Goal: Task Accomplishment & Management: Use online tool/utility

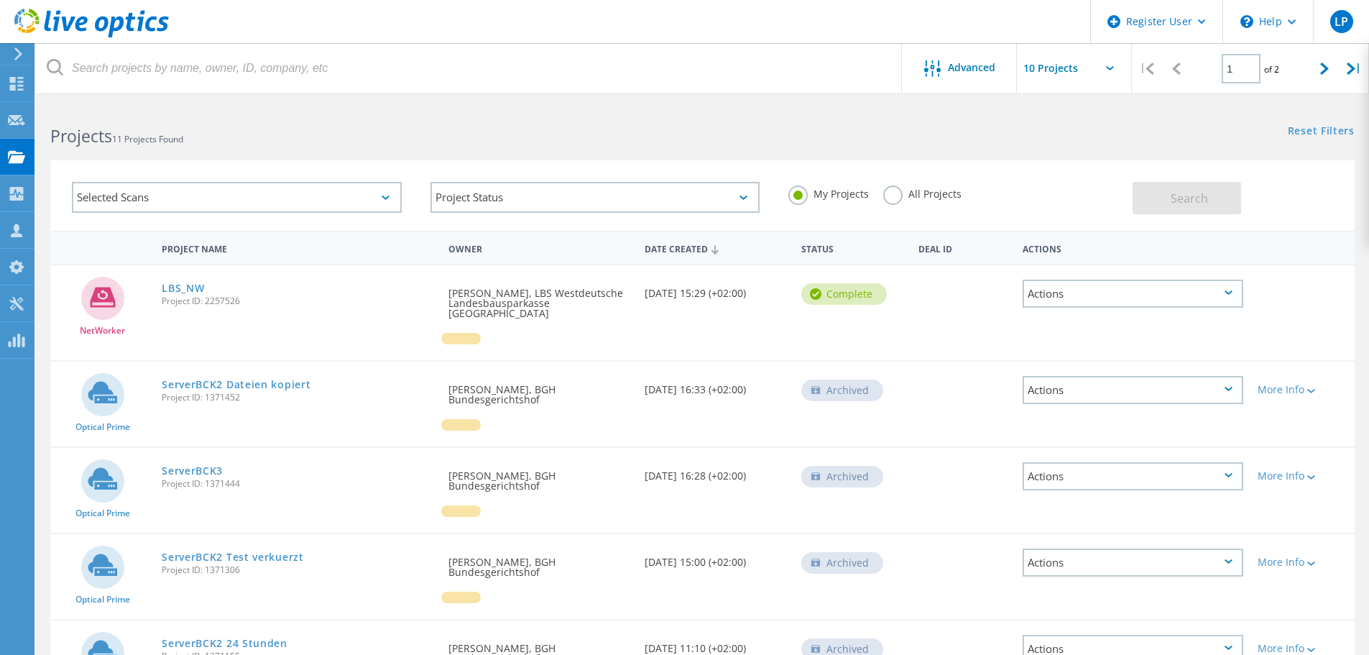
click at [14, 60] on icon at bounding box center [18, 53] width 11 height 13
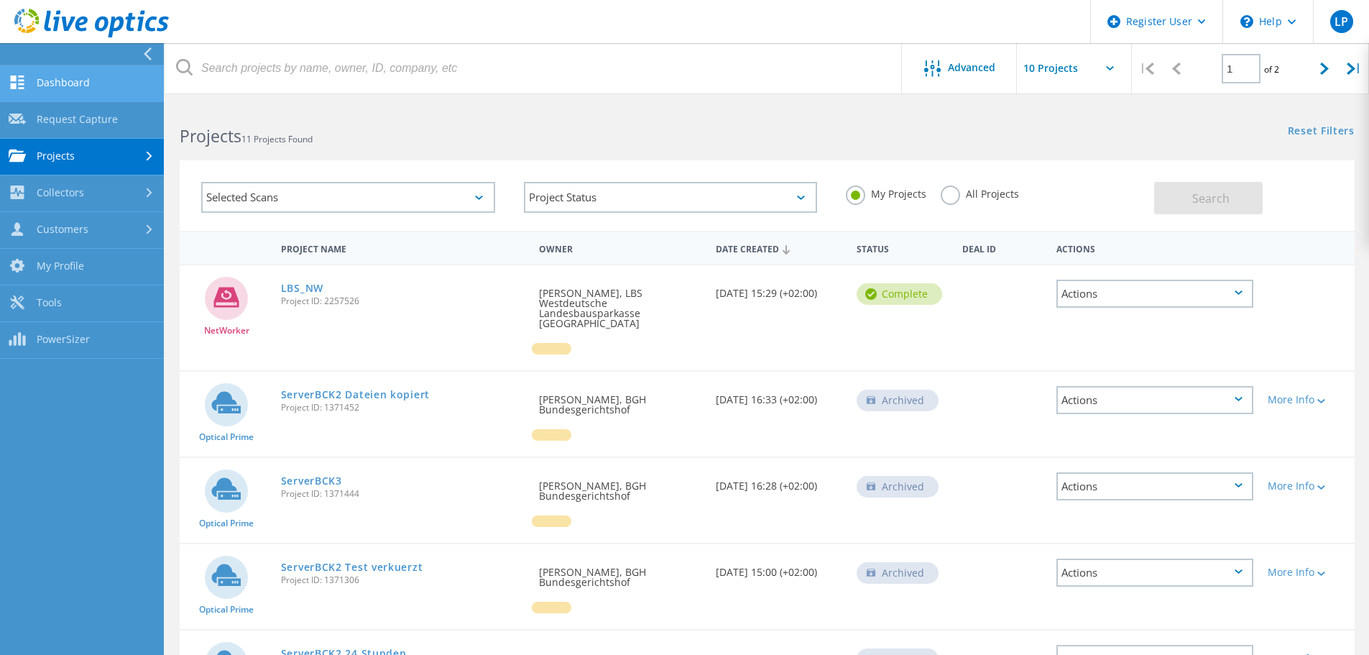
click at [43, 80] on link "Dashboard" at bounding box center [82, 83] width 164 height 37
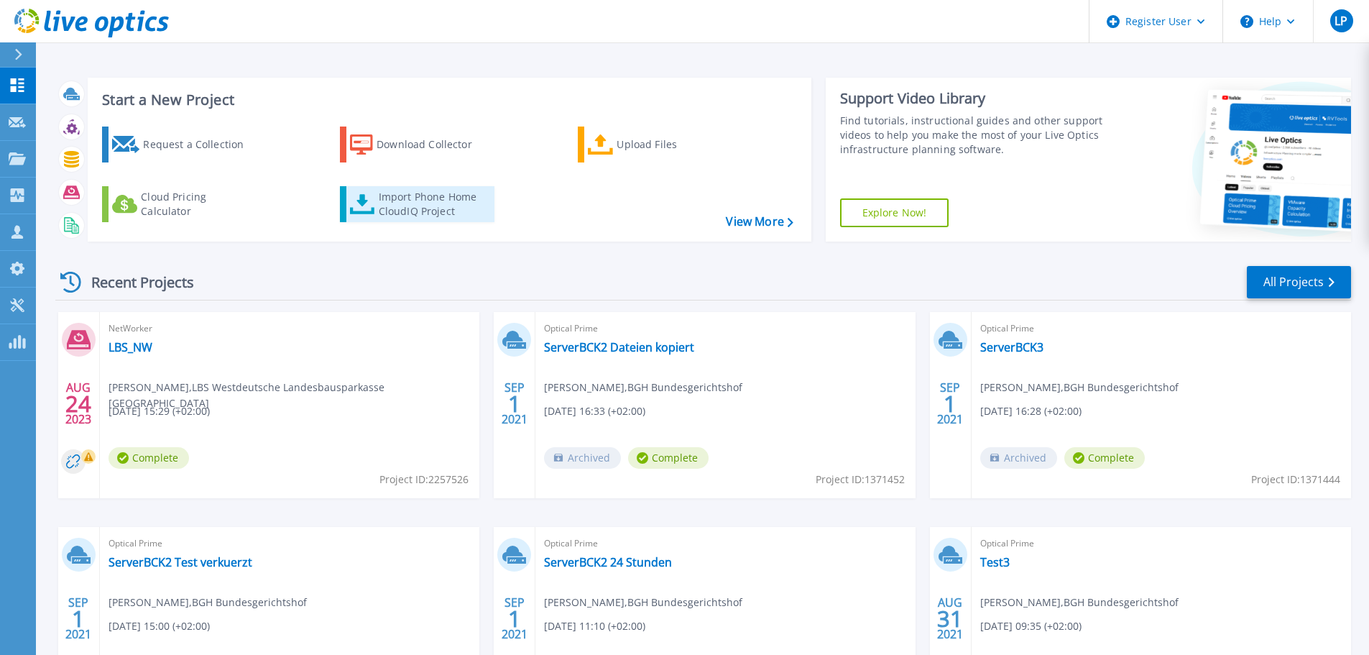
click at [389, 197] on div "Import Phone Home CloudIQ Project" at bounding box center [435, 204] width 112 height 29
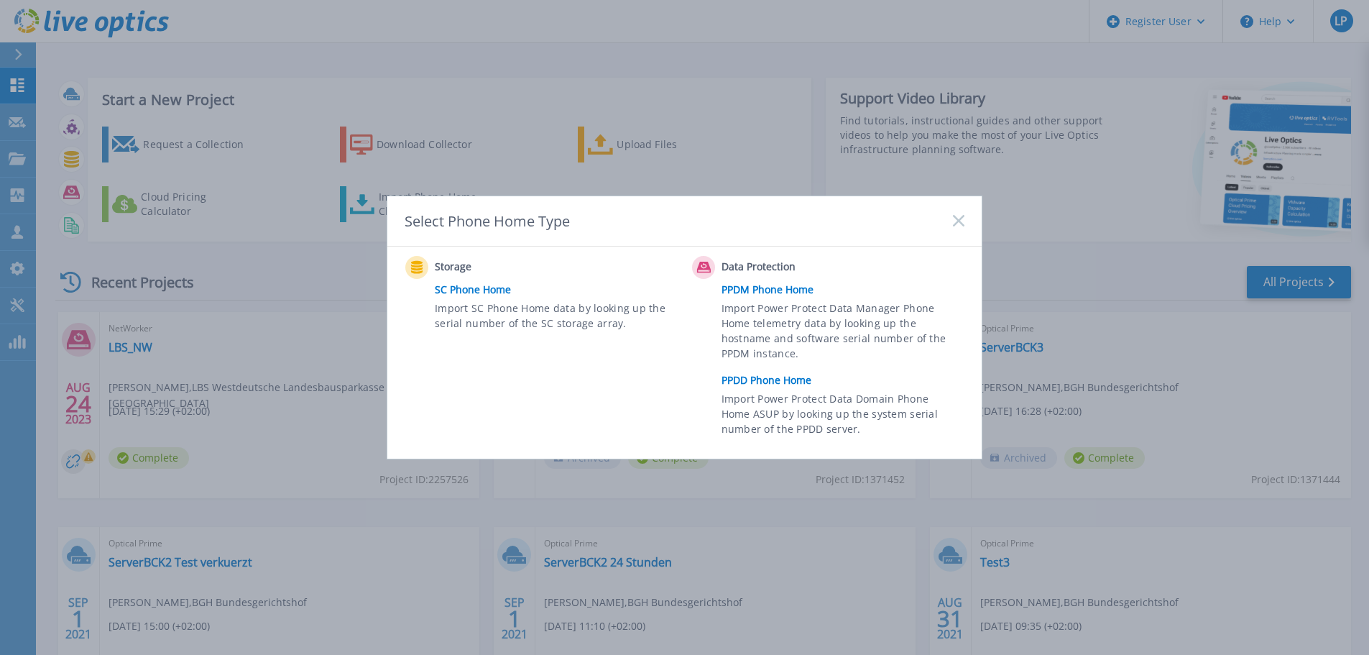
click at [800, 380] on link "PPDD Phone Home" at bounding box center [846, 380] width 250 height 22
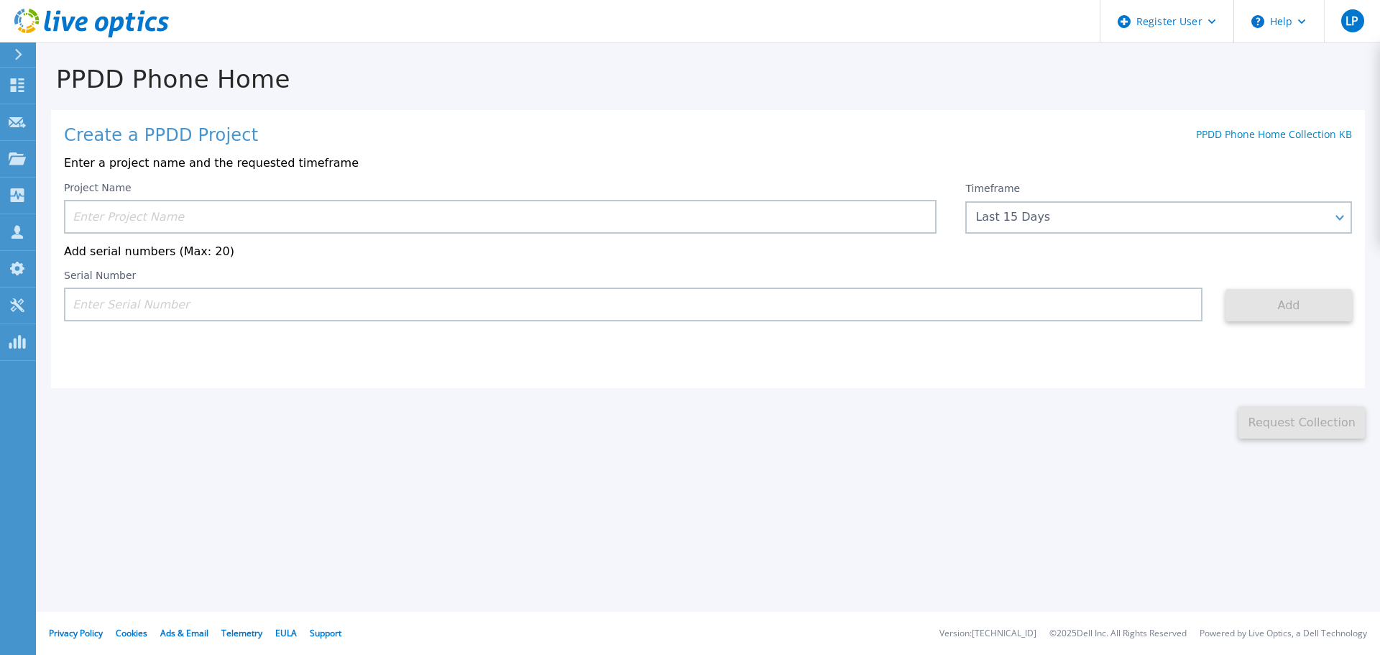
click at [153, 208] on input at bounding box center [500, 217] width 872 height 34
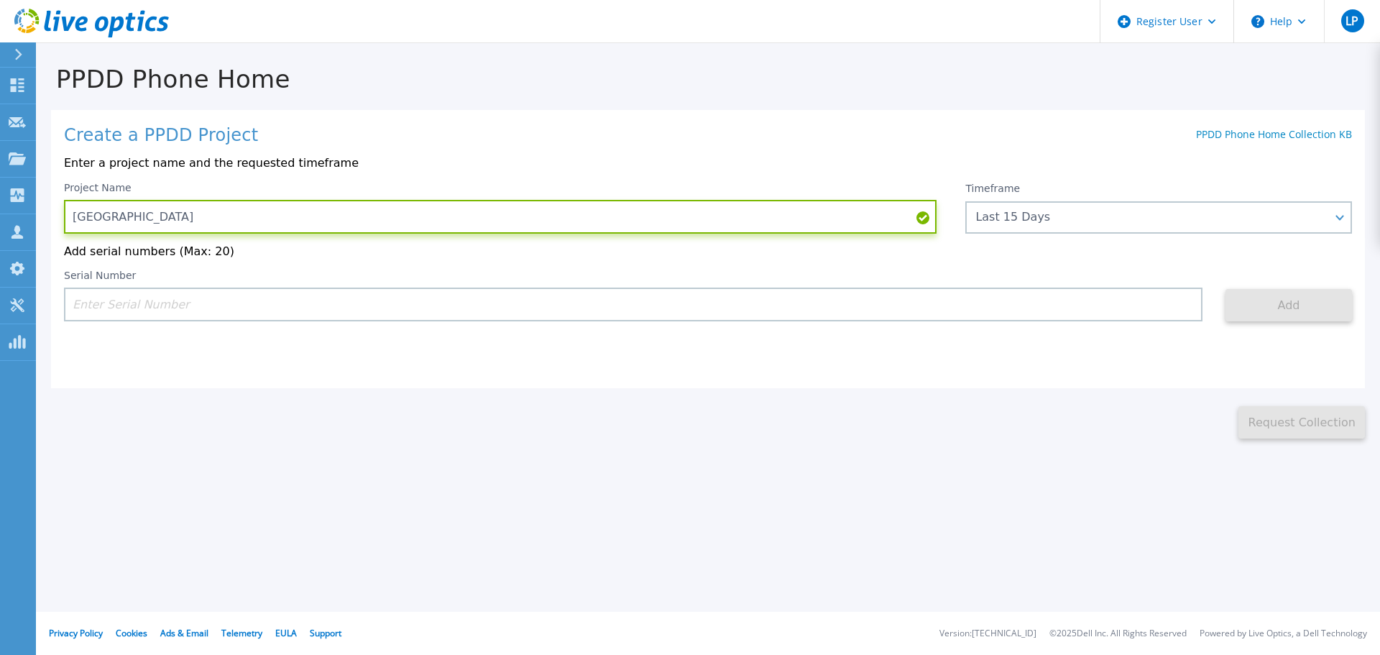
type input "Hannover"
click at [356, 308] on input at bounding box center [633, 304] width 1138 height 34
paste input "CKM00202600584"
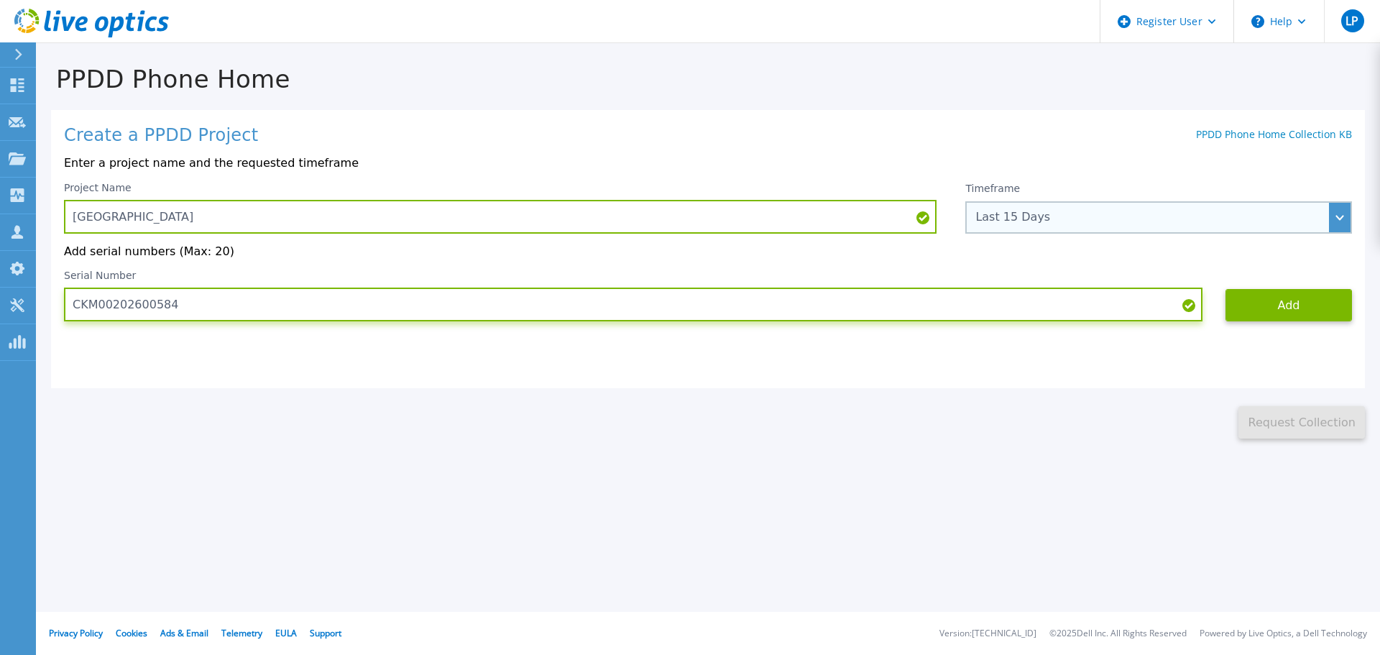
type input "CKM00202600584"
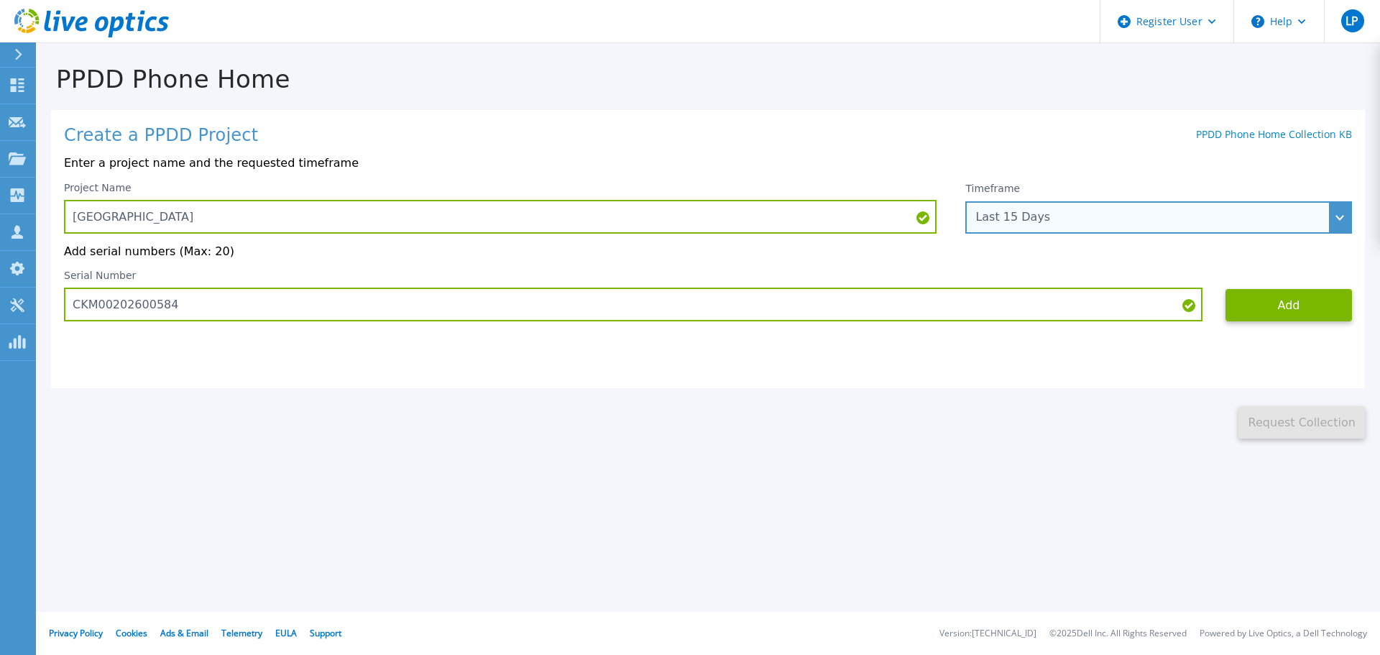
click at [1063, 208] on div "Last 15 Days" at bounding box center [1158, 217] width 387 height 32
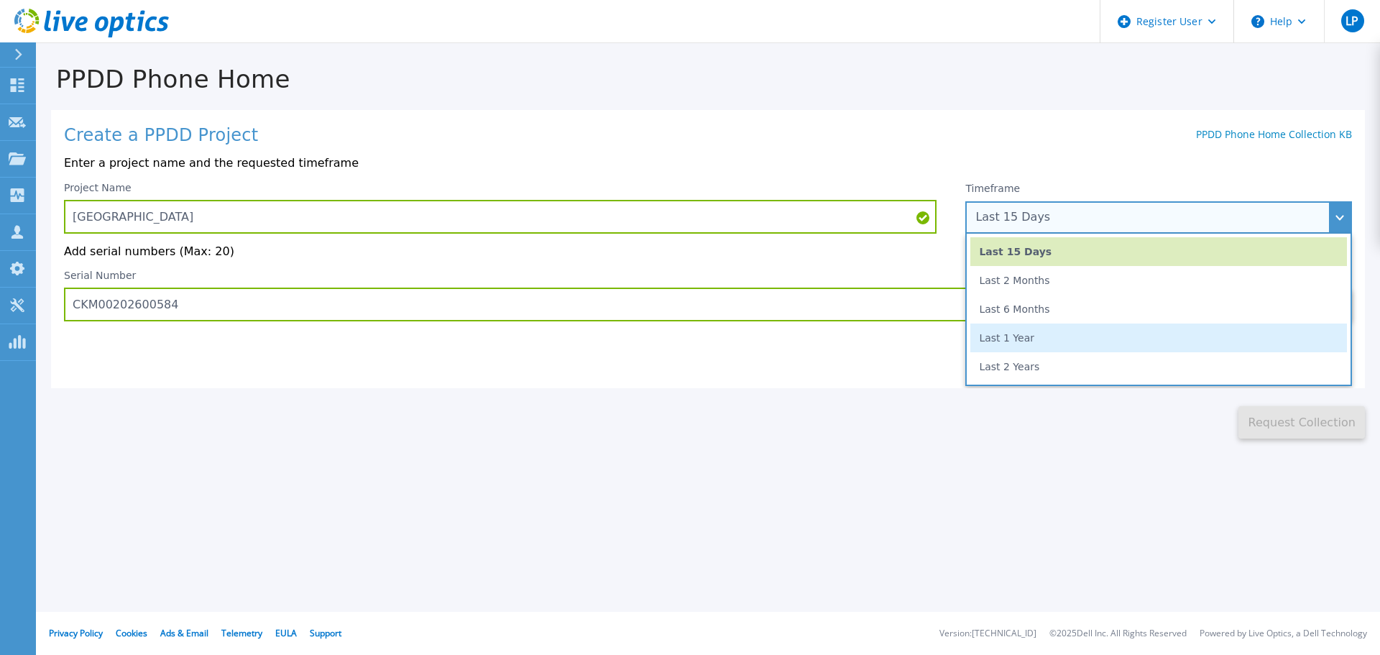
click at [1041, 350] on li "Last 1 Year" at bounding box center [1158, 337] width 376 height 29
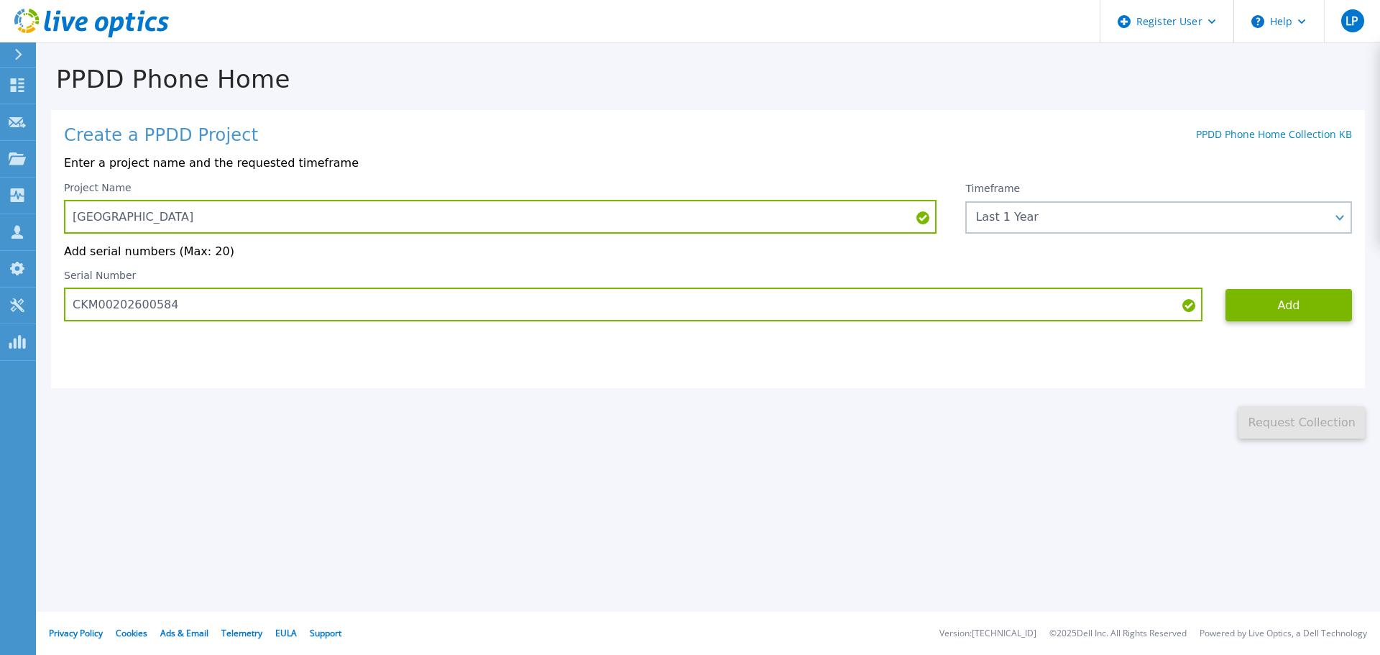
click at [1007, 412] on div "This might take a few minutes please wait... Request Collection" at bounding box center [708, 413] width 1344 height 51
click at [1303, 312] on button "Add" at bounding box center [1288, 305] width 126 height 32
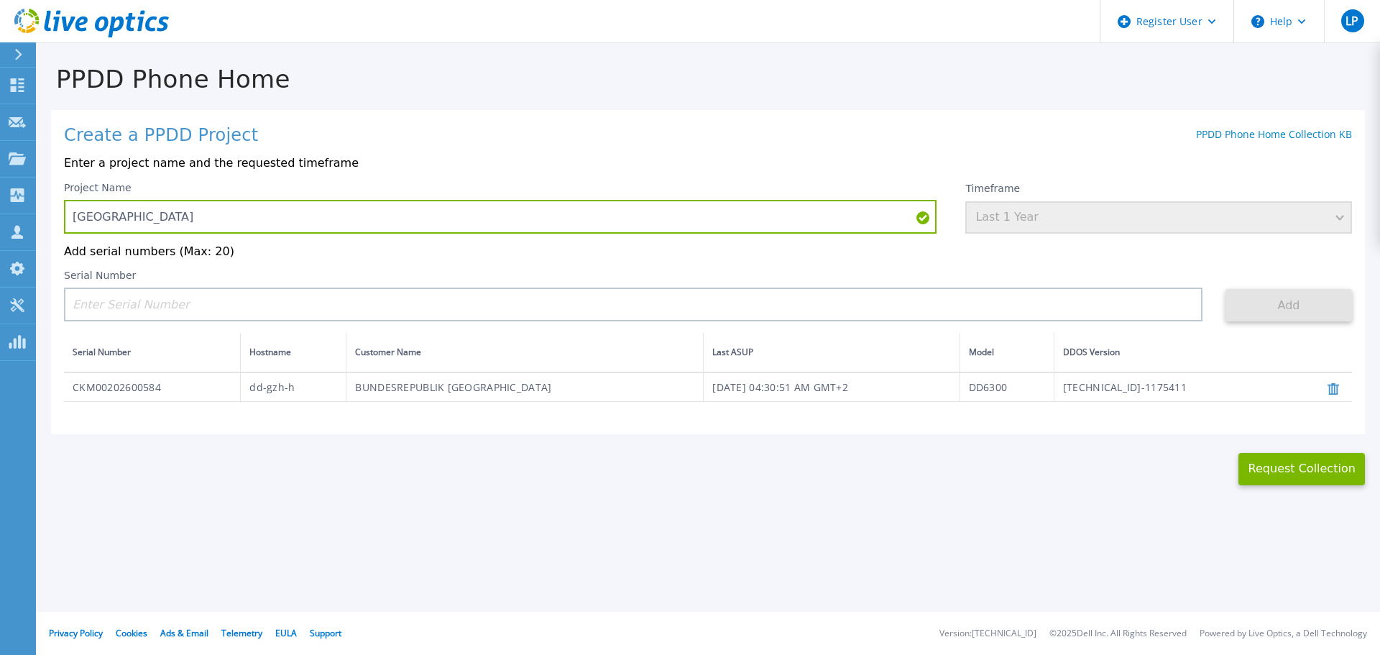
click at [214, 397] on td "CKM00202600584" at bounding box center [152, 386] width 177 height 29
click at [1289, 470] on button "Request Collection" at bounding box center [1301, 469] width 126 height 32
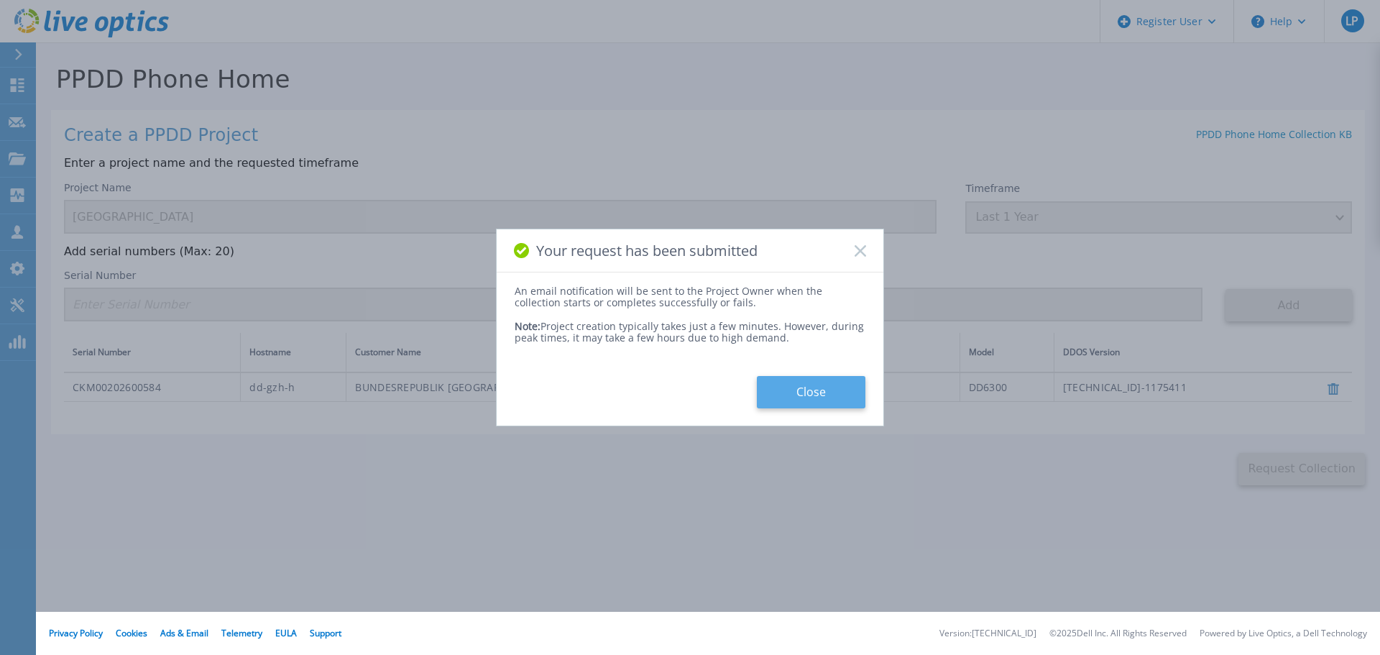
click at [817, 392] on button "Close" at bounding box center [811, 392] width 108 height 32
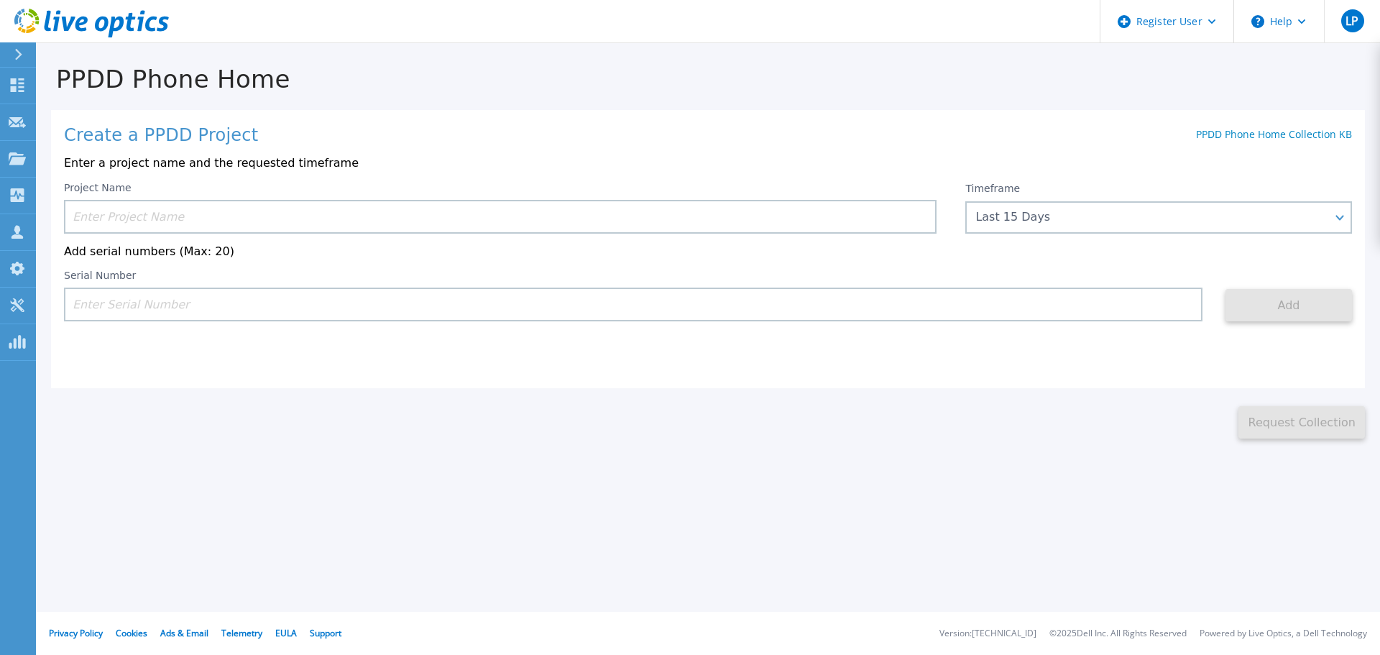
click at [488, 409] on div "This might take a few minutes please wait... Request Collection" at bounding box center [708, 413] width 1344 height 51
click at [1219, 14] on div "Register User" at bounding box center [1166, 21] width 133 height 43
click at [757, 451] on div "PPDD Phone Home Create a PPDD Project PPDD Phone Home Collection KB Enter a pro…" at bounding box center [690, 327] width 1380 height 655
click at [1349, 27] on span "LP" at bounding box center [1351, 20] width 13 height 11
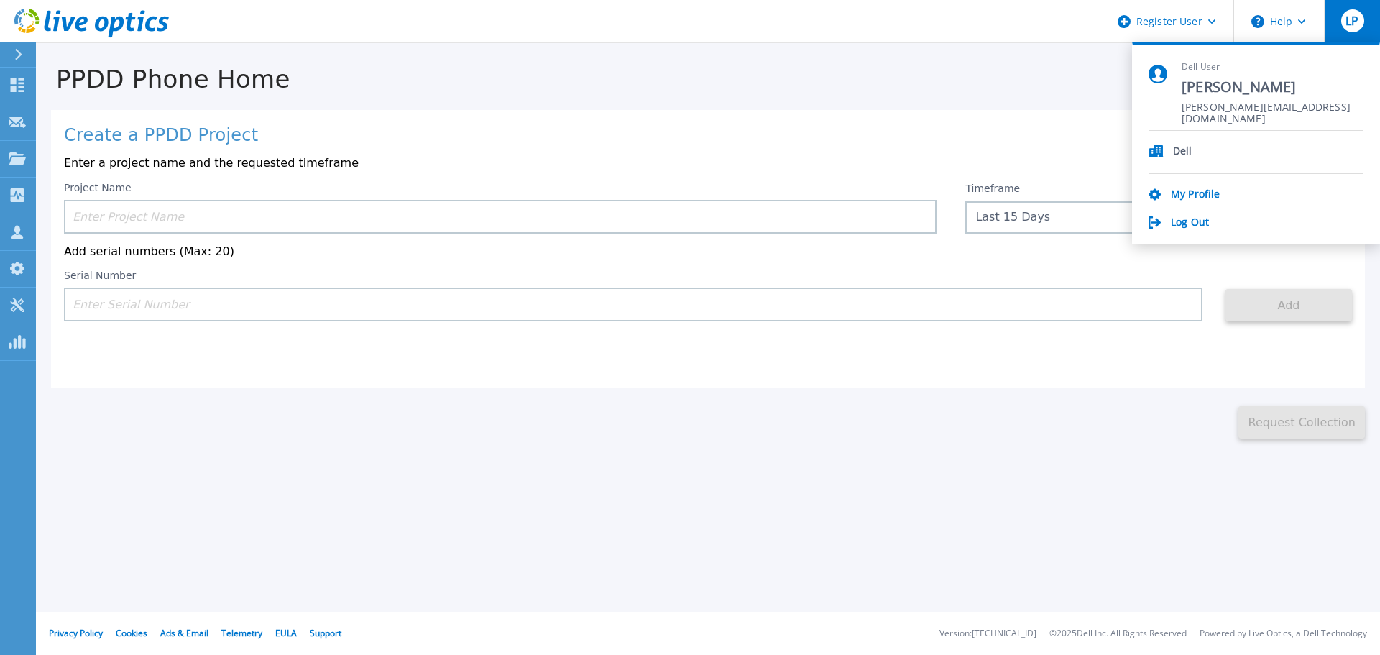
click at [748, 452] on div "PPDD Phone Home Create a PPDD Project PPDD Phone Home Collection KB Enter a pro…" at bounding box center [690, 327] width 1380 height 655
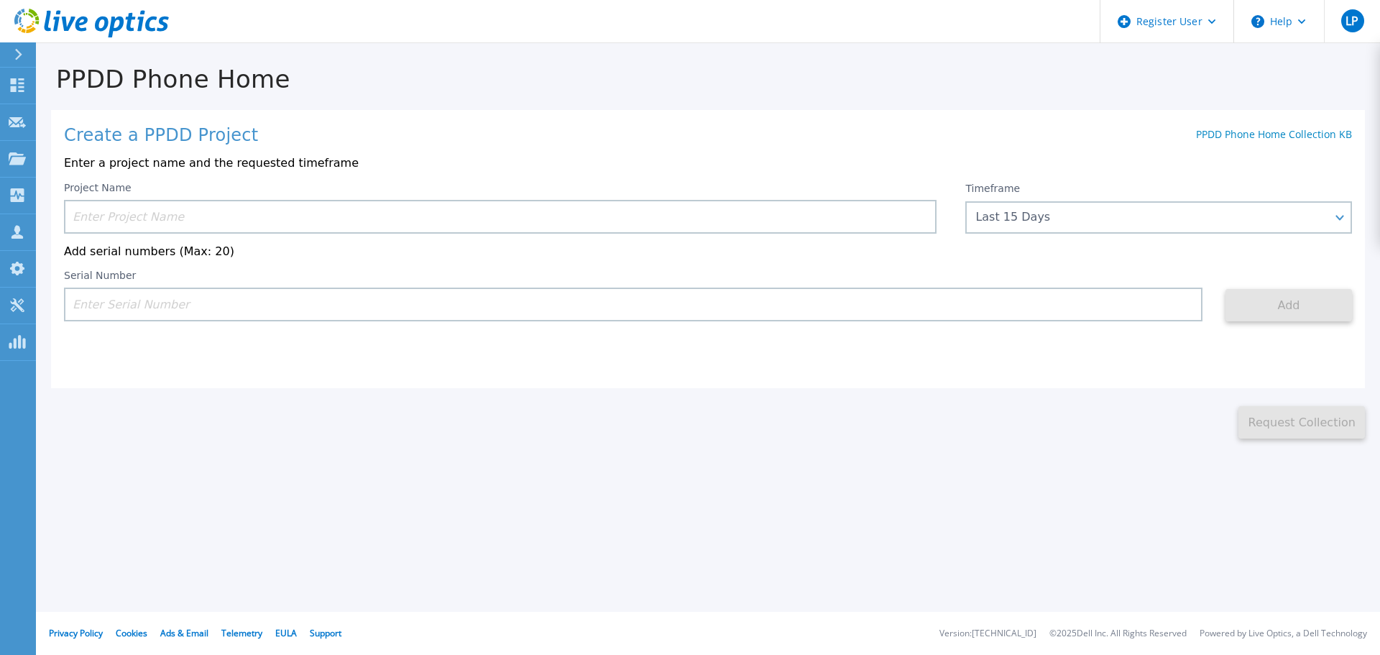
click at [13, 55] on div at bounding box center [24, 54] width 23 height 24
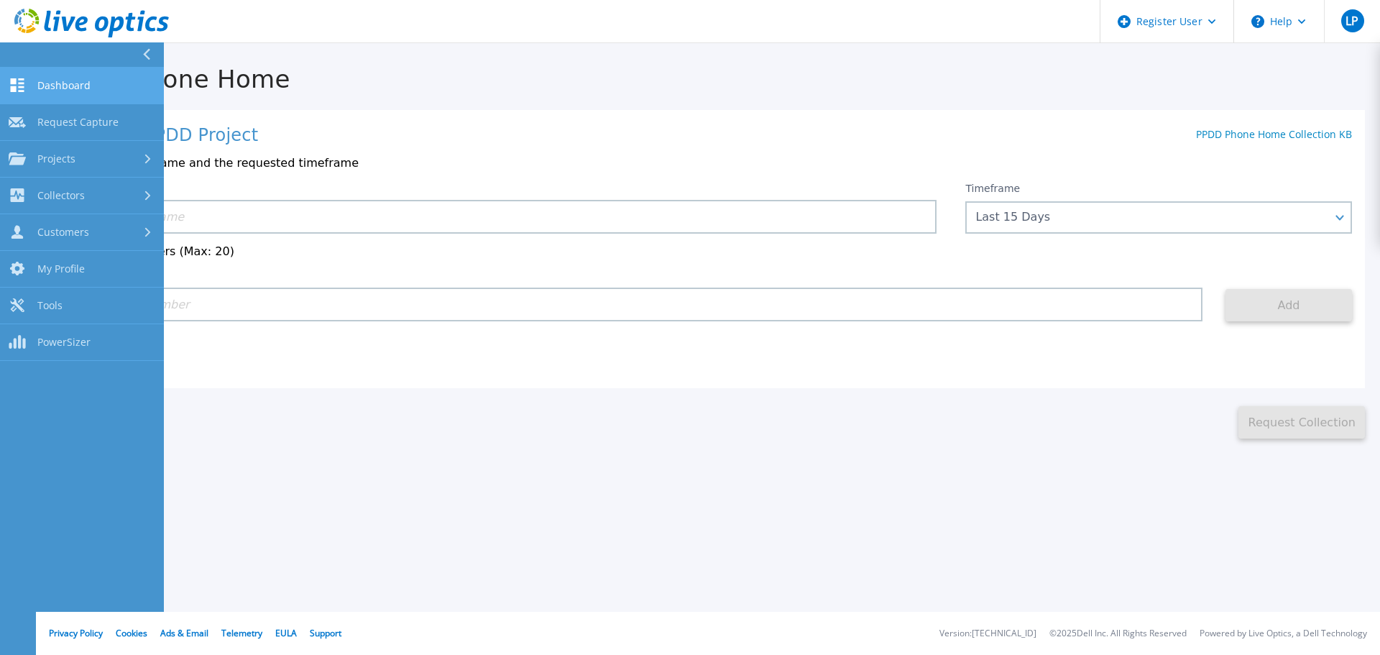
click at [37, 79] on link "Dashboard Dashboard" at bounding box center [82, 86] width 164 height 37
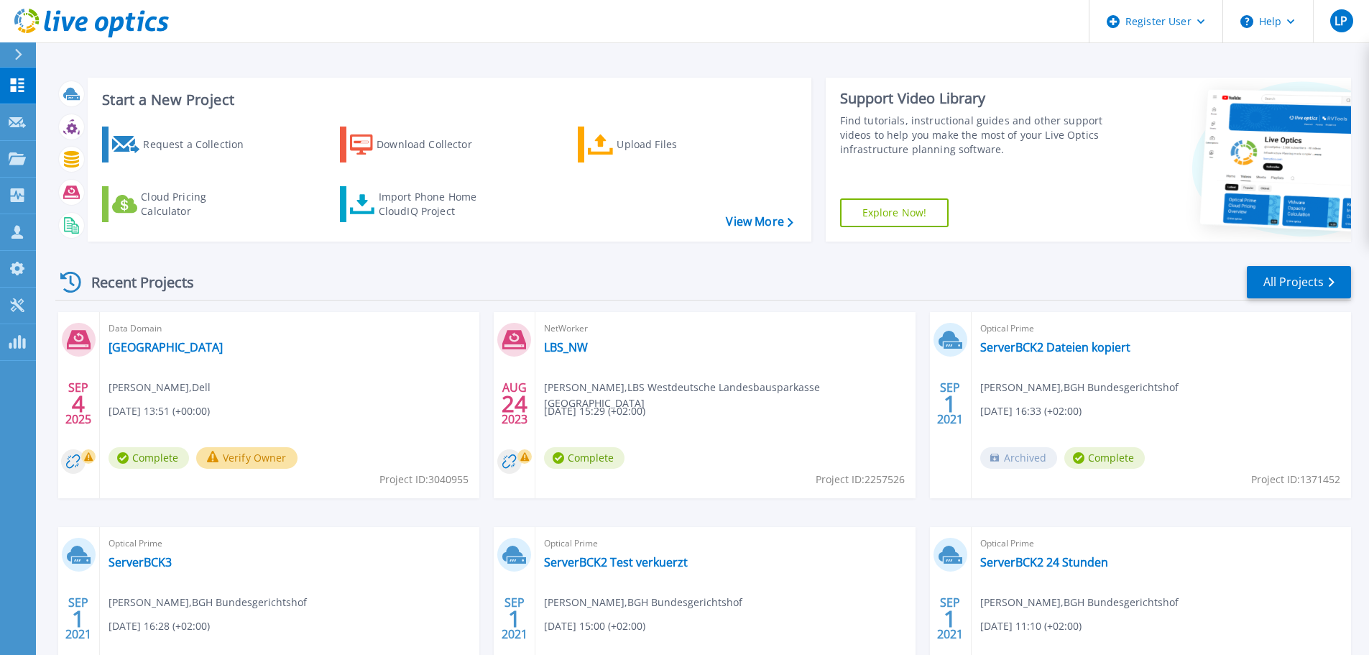
click at [166, 458] on span "Complete" at bounding box center [148, 458] width 80 height 22
click at [83, 348] on icon at bounding box center [79, 340] width 24 height 19
click at [100, 343] on div "Data Domain Hannover Laszlo Poor , Dell 09/04/2025, 13:51 (+00:00) Complete Ver…" at bounding box center [289, 405] width 379 height 186
click at [84, 462] on rect at bounding box center [88, 456] width 14 height 14
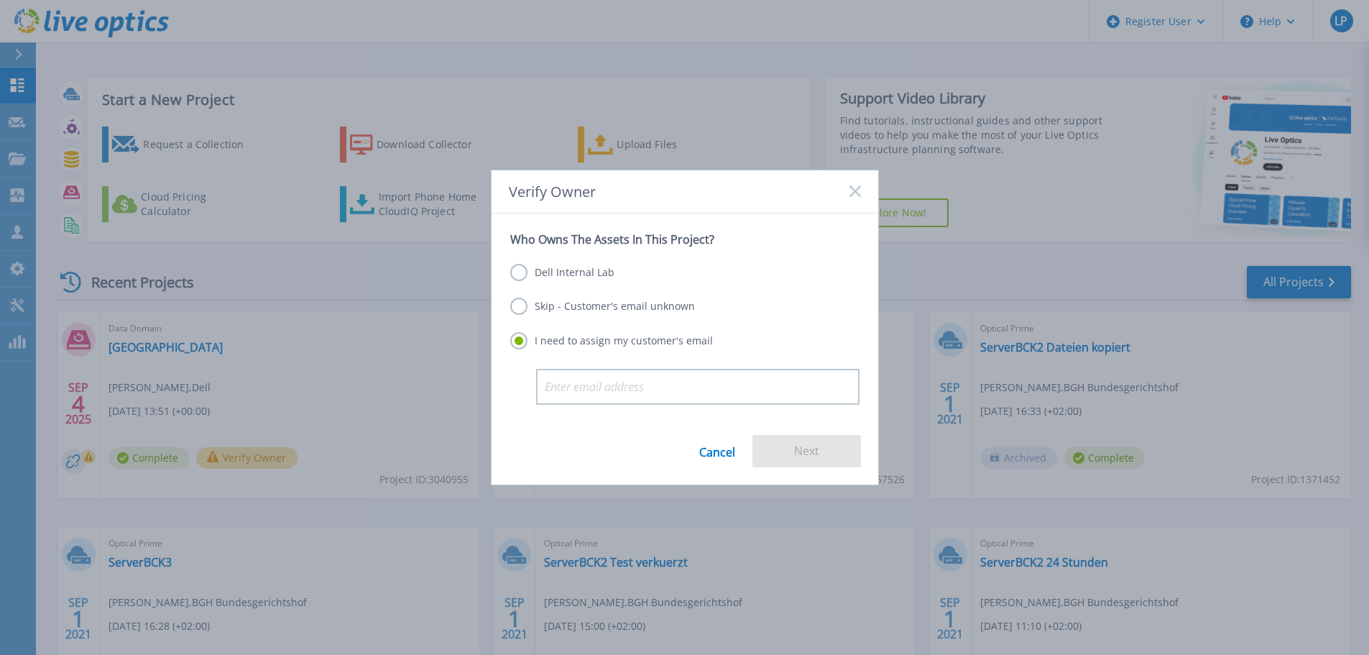
click at [719, 452] on link "Cancel" at bounding box center [717, 451] width 36 height 32
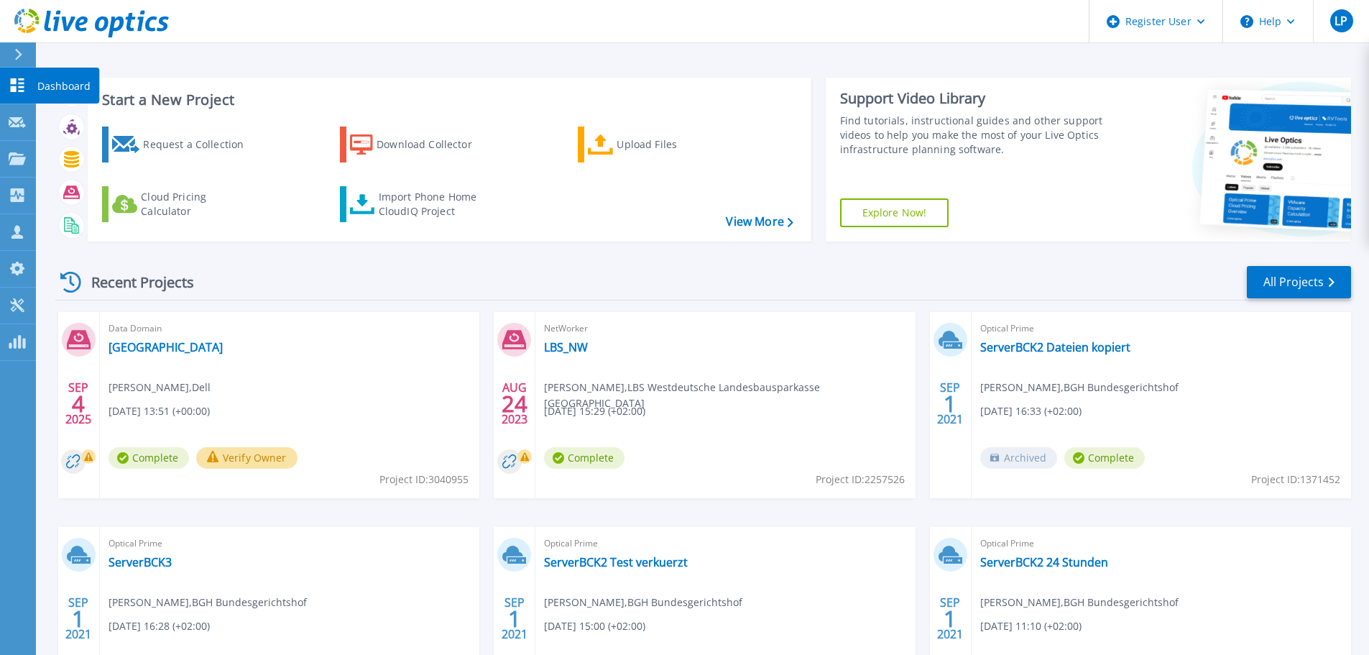
click at [11, 74] on link "Dashboard Dashboard" at bounding box center [18, 86] width 36 height 37
click at [395, 198] on div "Import Phone Home CloudIQ Project" at bounding box center [435, 204] width 112 height 29
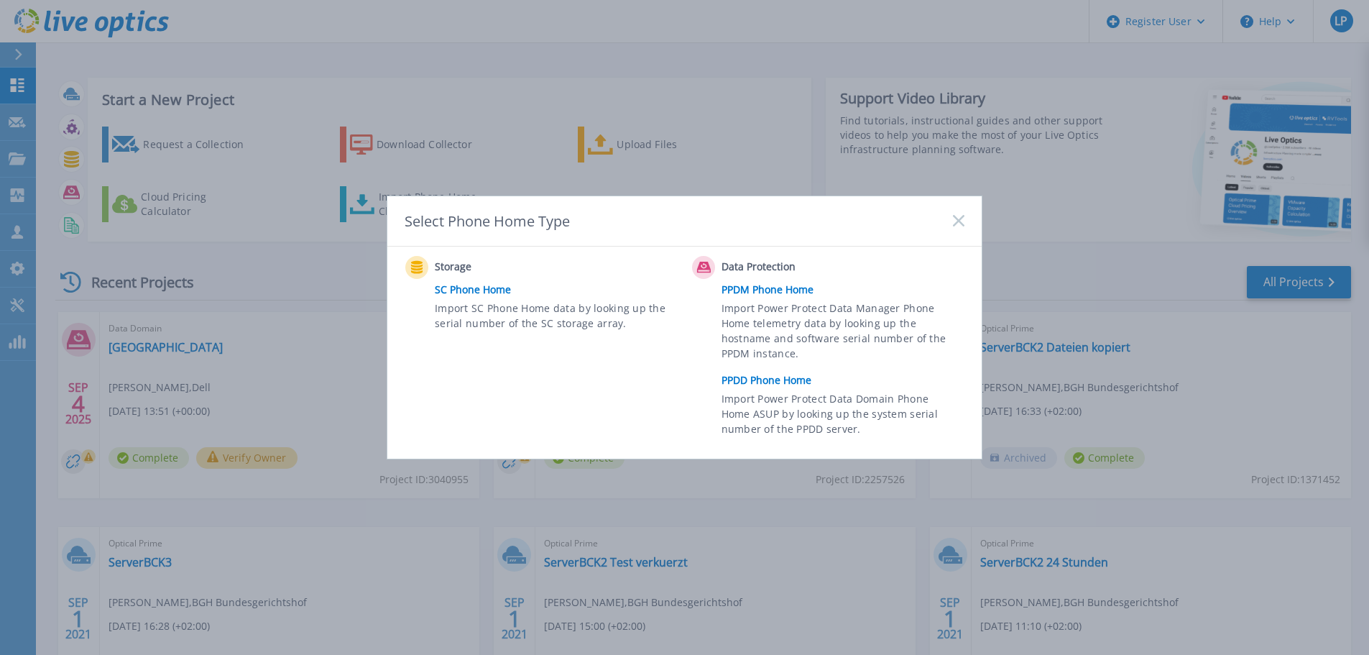
click at [777, 379] on link "PPDD Phone Home" at bounding box center [846, 380] width 250 height 22
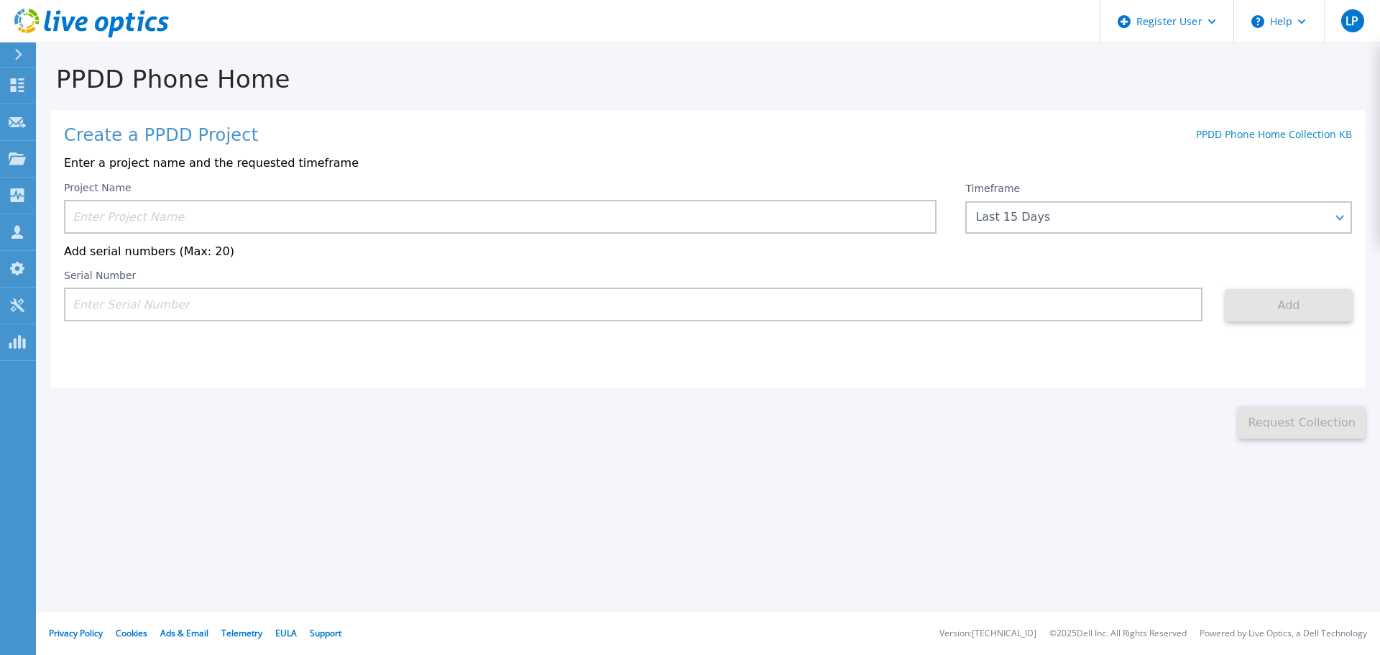
click at [264, 213] on input at bounding box center [500, 217] width 872 height 34
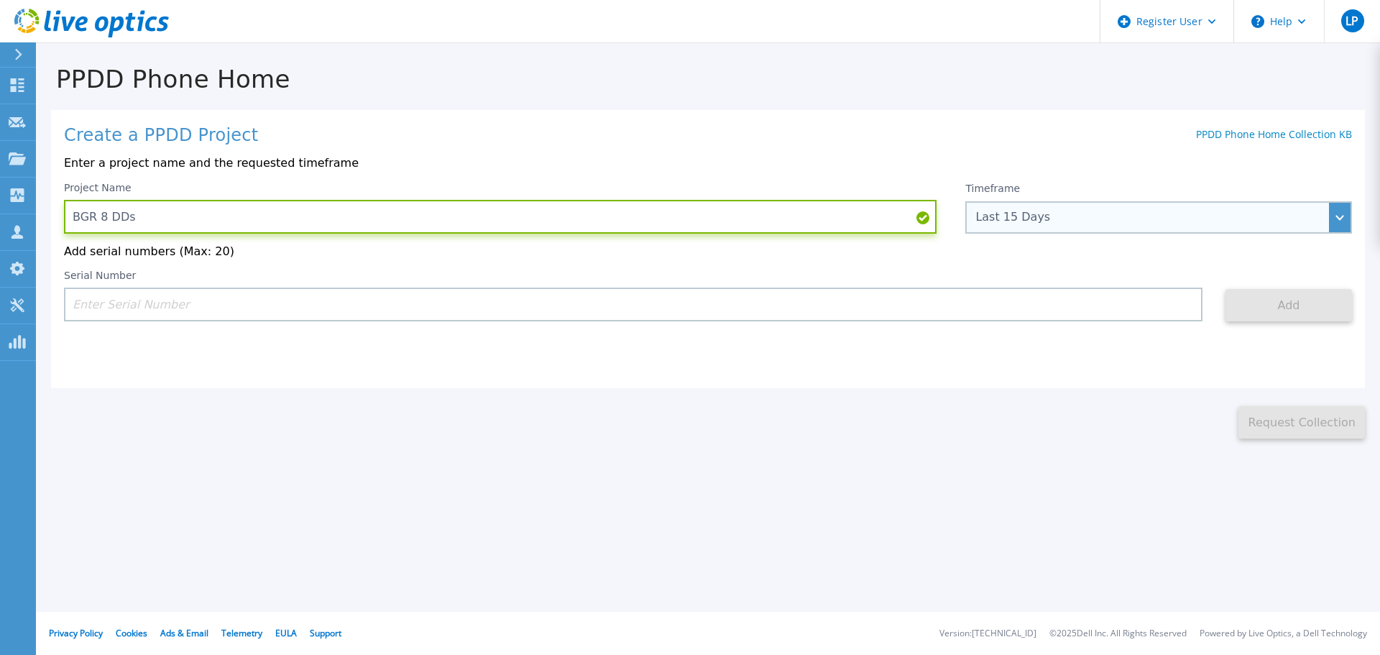
type input "BGR 8 DDs"
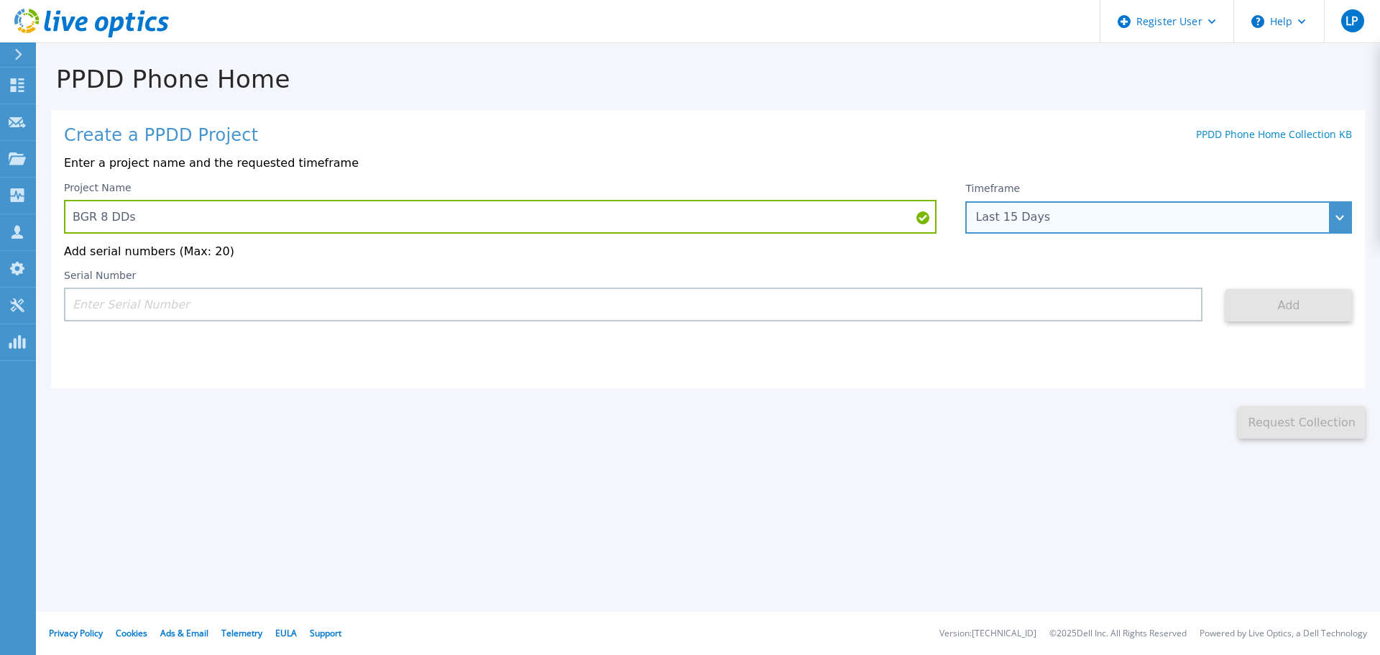
click at [1331, 222] on div "Last 15 Days" at bounding box center [1158, 217] width 387 height 32
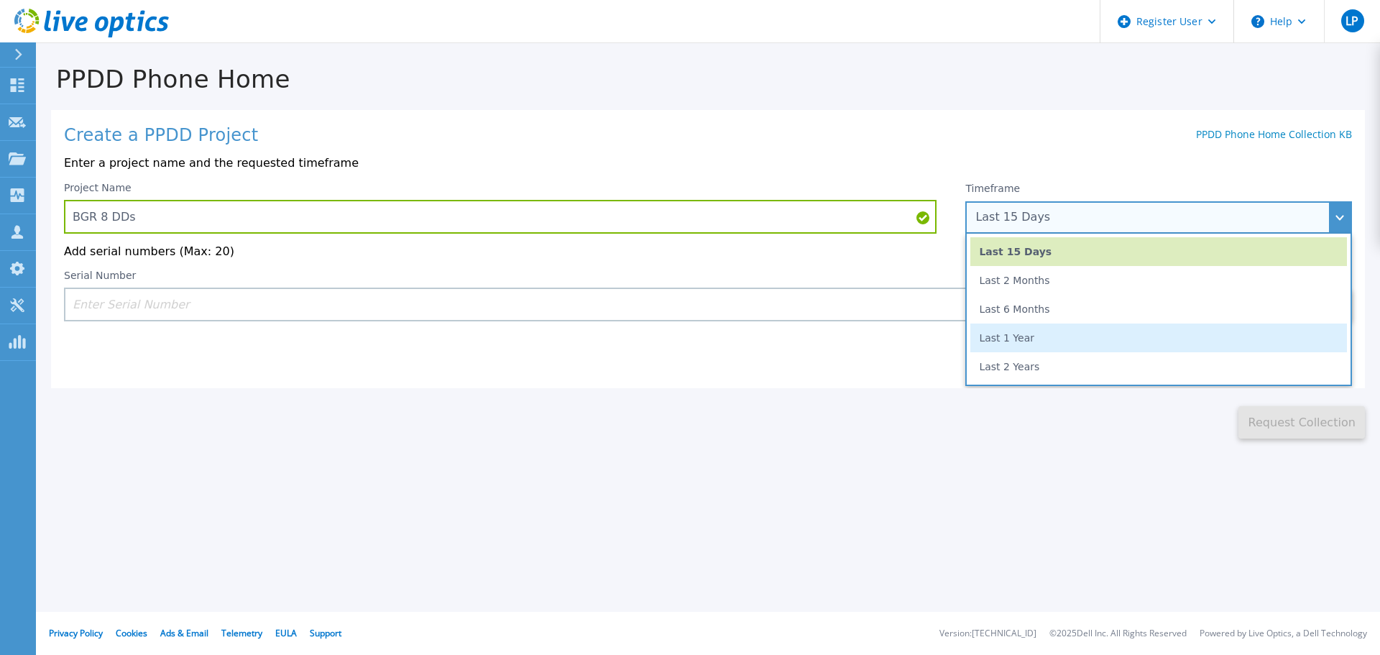
click at [989, 346] on li "Last 1 Year" at bounding box center [1158, 337] width 376 height 29
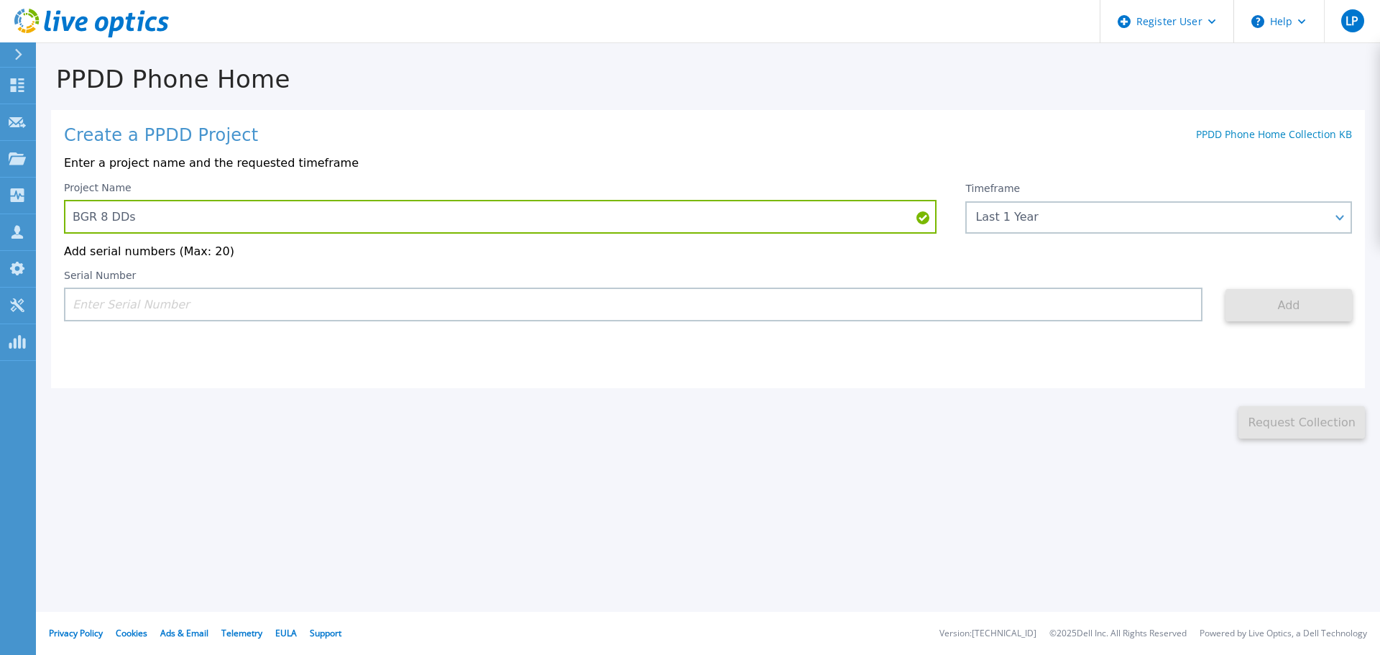
click at [337, 308] on input at bounding box center [633, 304] width 1138 height 34
click at [276, 298] on input at bounding box center [633, 304] width 1138 height 34
paste input "CKM0020260058"
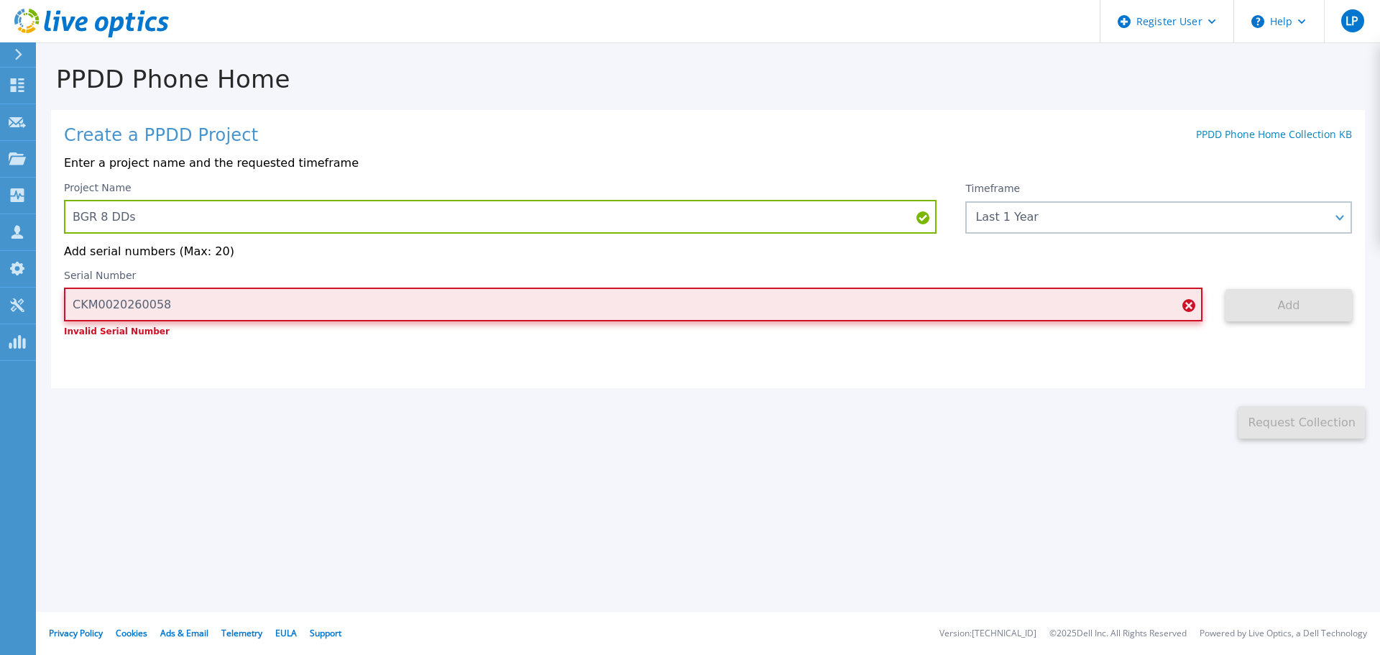
click at [530, 312] on input "CKM0020260058" at bounding box center [633, 304] width 1138 height 34
drag, startPoint x: 225, startPoint y: 308, endPoint x: 42, endPoint y: 300, distance: 183.4
click at [42, 300] on div "PPDD Phone Home Create a PPDD Project PPDD Phone Home Collection KB Enter a pro…" at bounding box center [708, 241] width 1344 height 394
paste input "CKM00202600584"
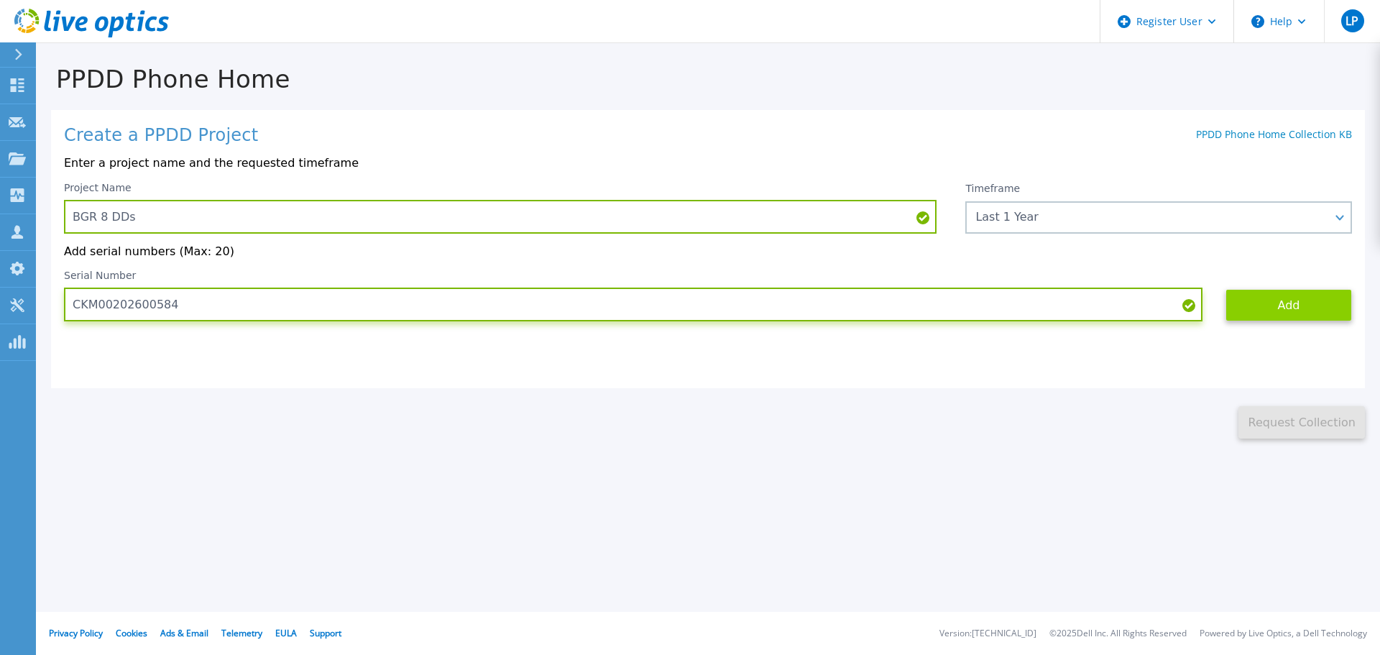
type input "CKM00202600584"
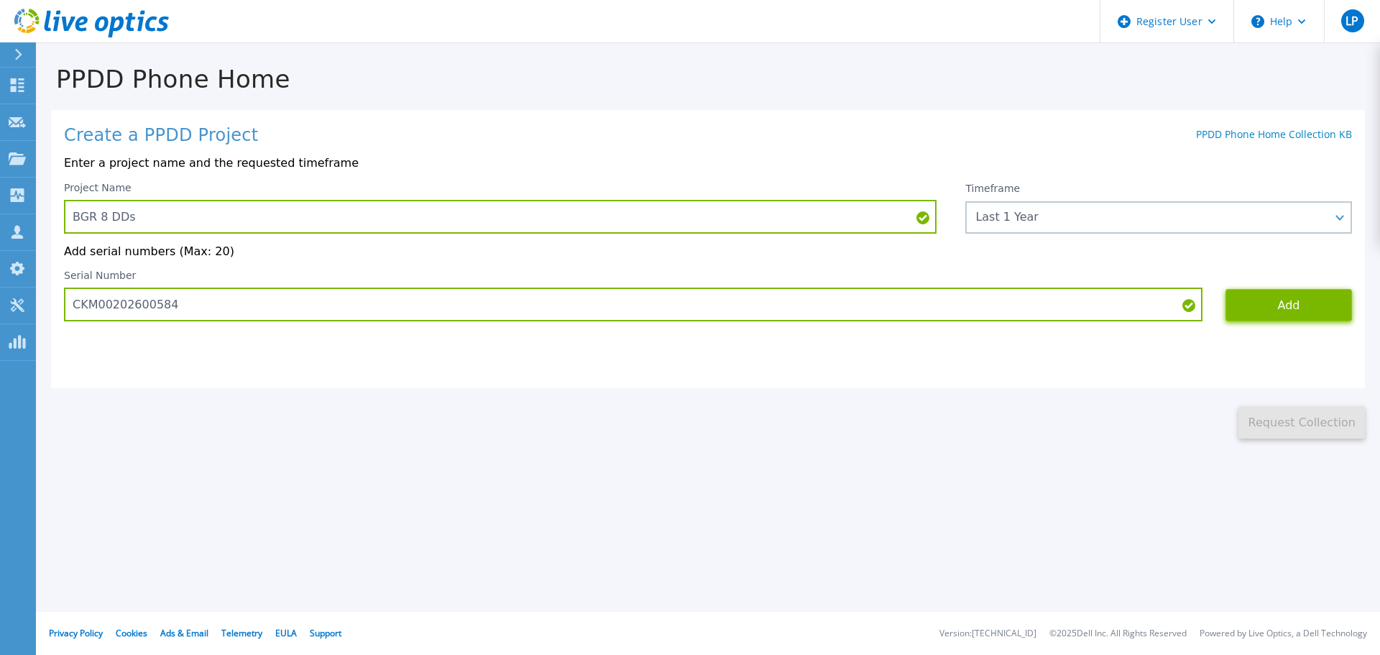
click at [1267, 300] on button "Add" at bounding box center [1288, 305] width 126 height 32
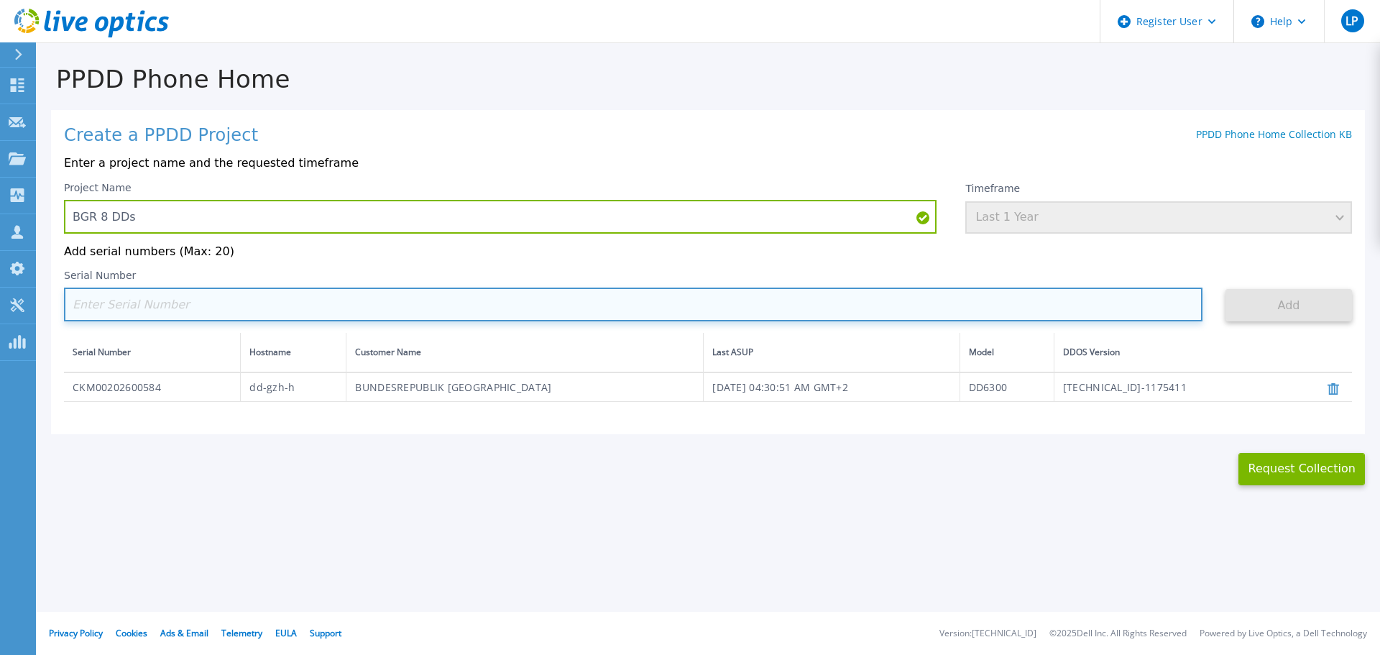
click at [159, 308] on input at bounding box center [633, 304] width 1138 height 34
click at [383, 307] on input at bounding box center [633, 304] width 1138 height 34
paste input "CKM00202600583"
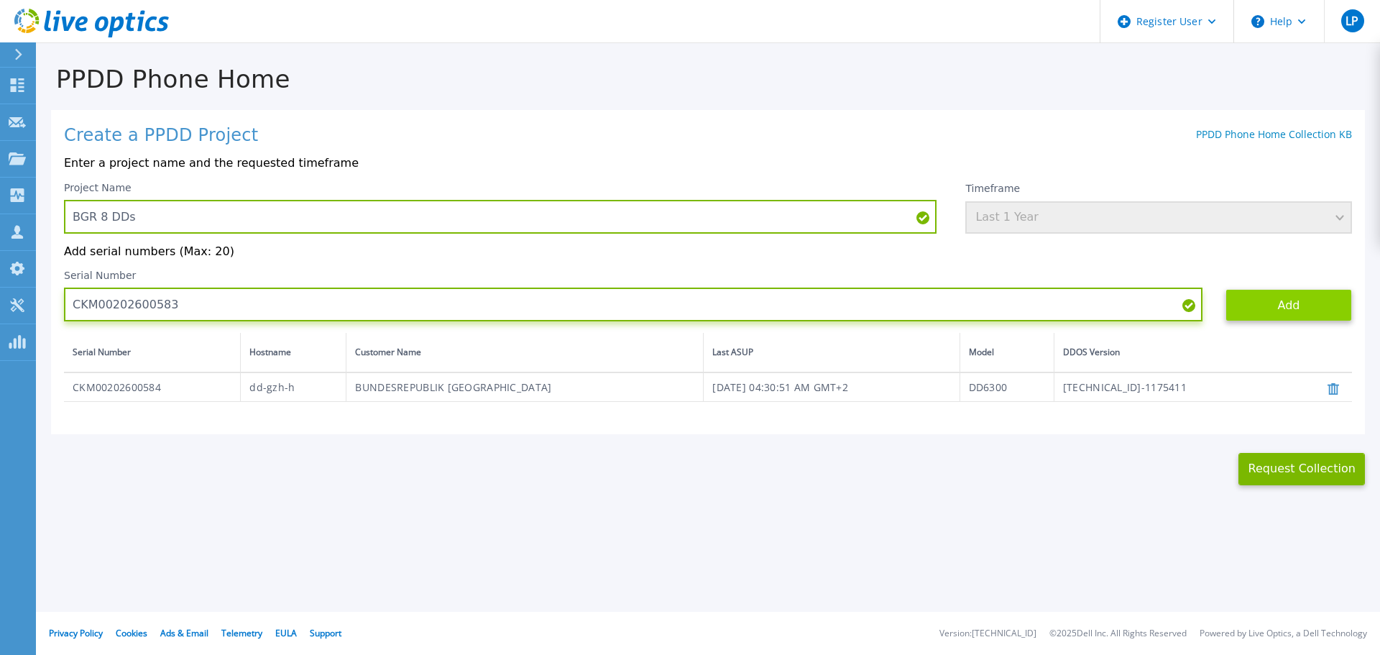
type input "CKM00202600583"
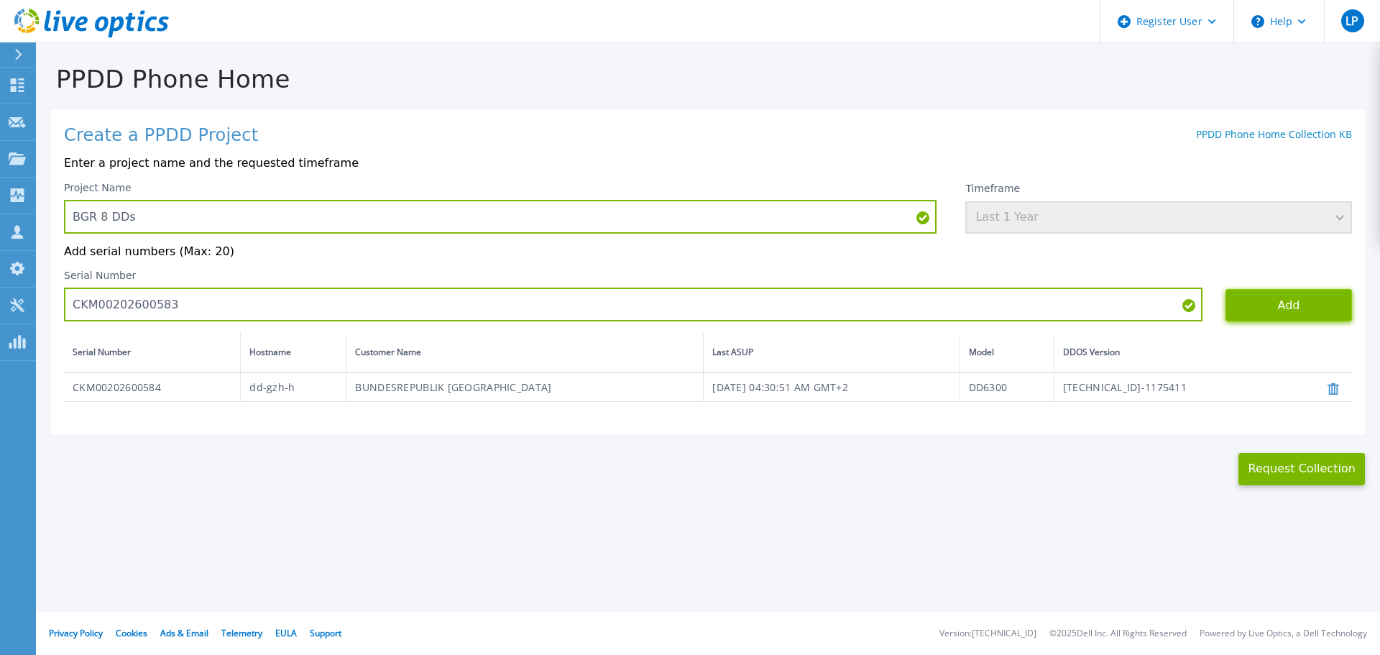
click at [1258, 310] on button "Add" at bounding box center [1288, 305] width 126 height 32
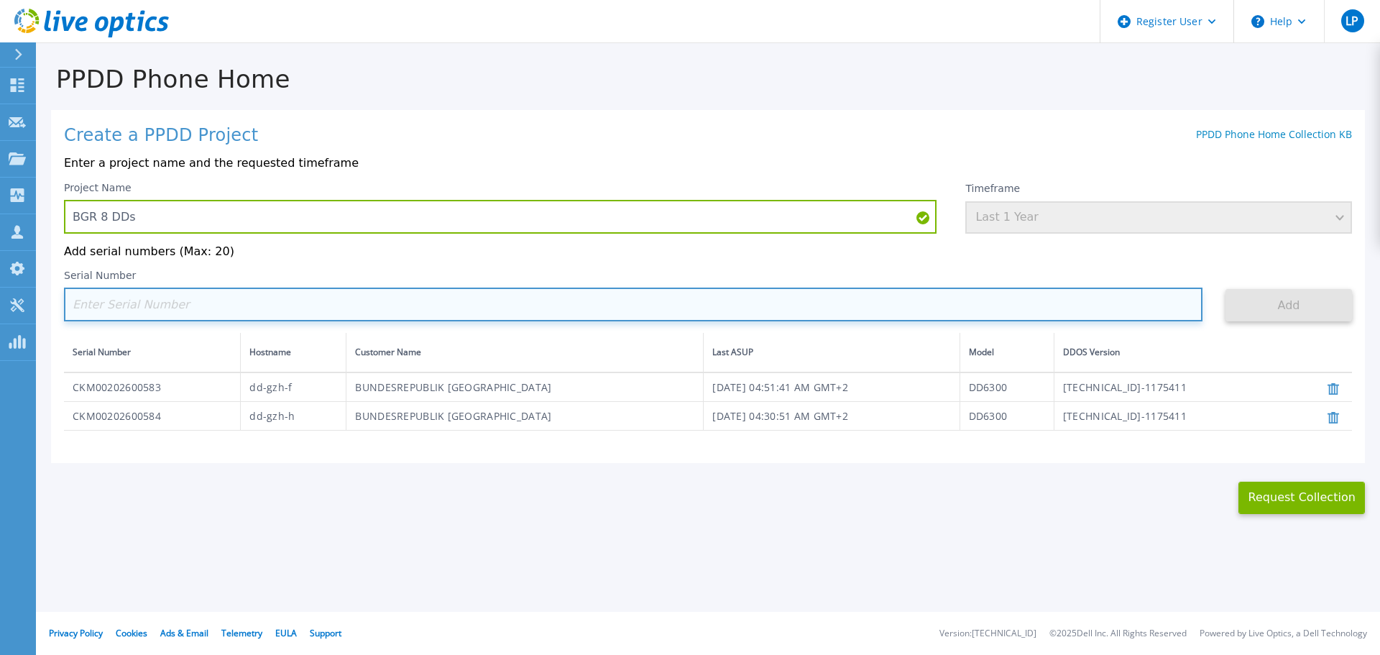
click at [502, 304] on input at bounding box center [633, 304] width 1138 height 34
paste input "CKM01214206400"
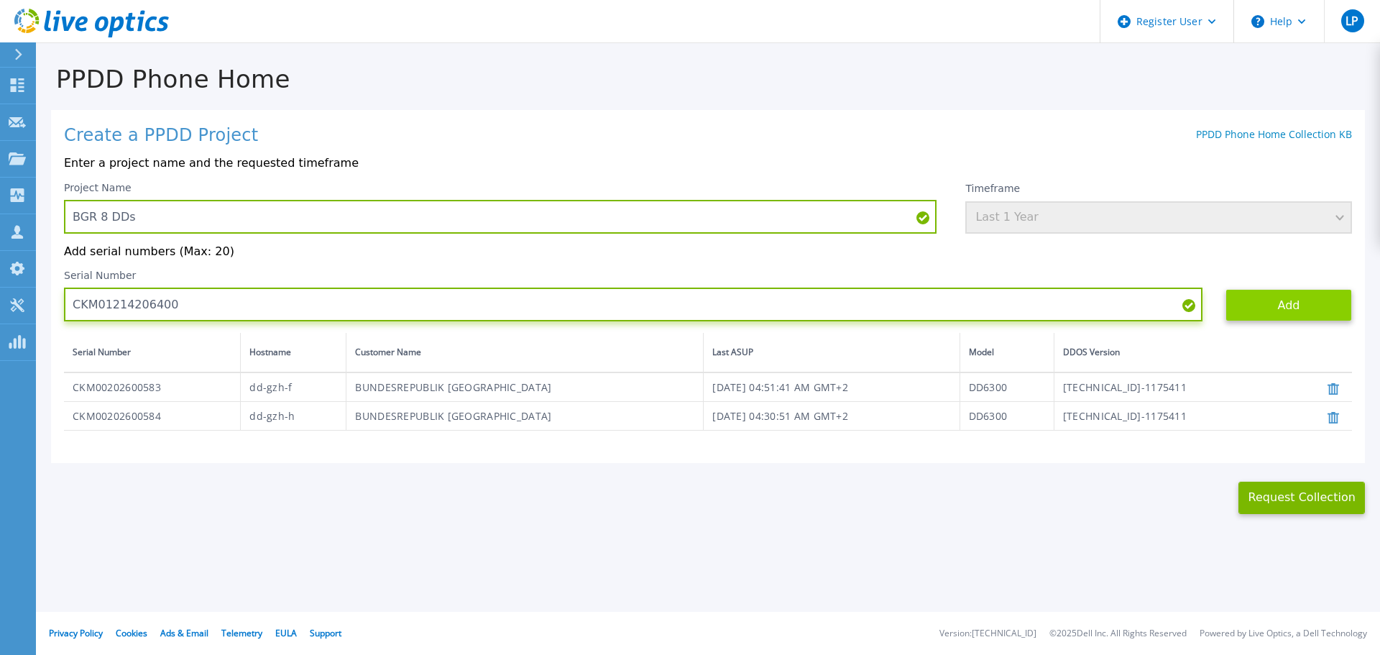
type input "CKM01214206400"
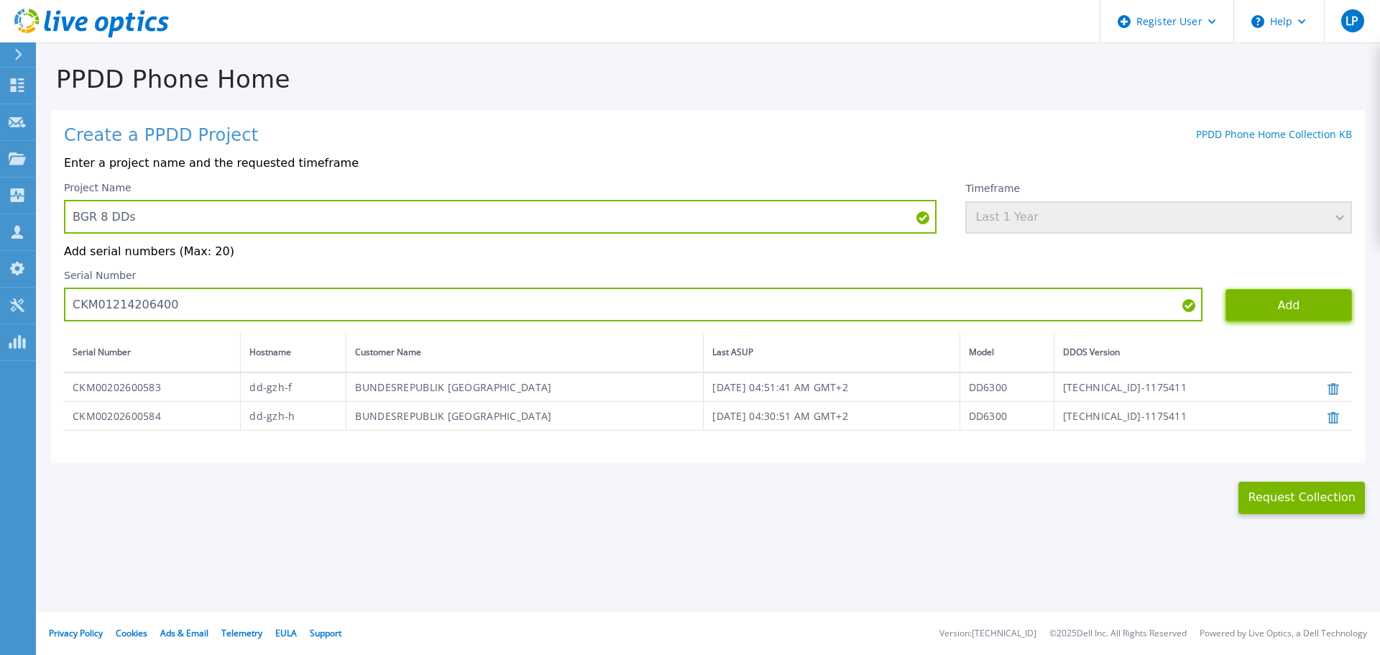
click at [1290, 302] on button "Add" at bounding box center [1288, 305] width 126 height 32
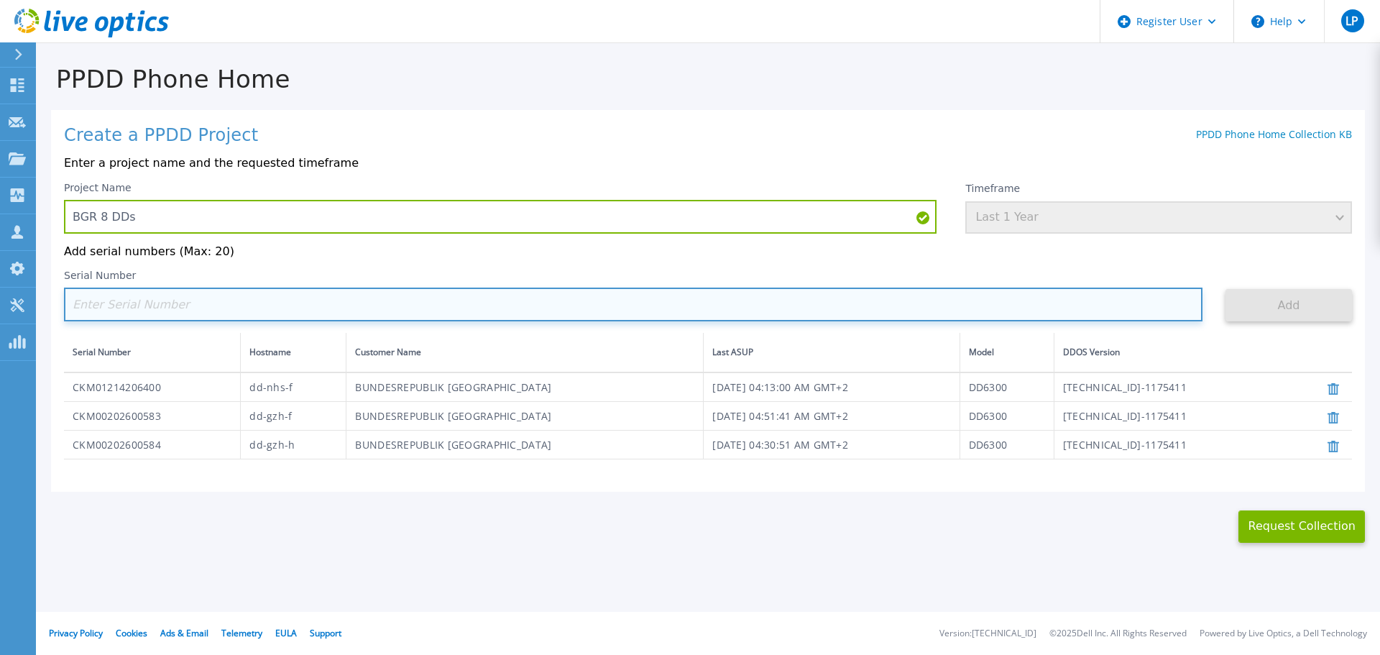
click at [532, 299] on input at bounding box center [633, 304] width 1138 height 34
paste input "CKM01214505767"
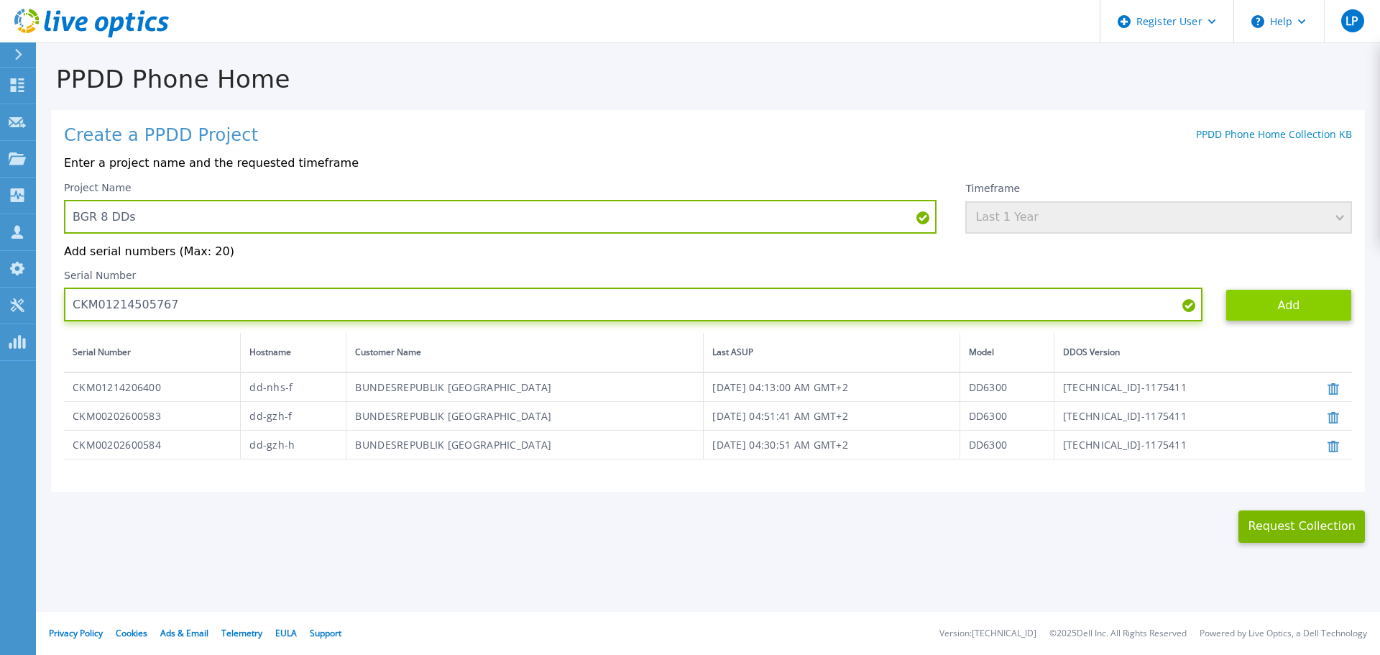
type input "CKM01214505767"
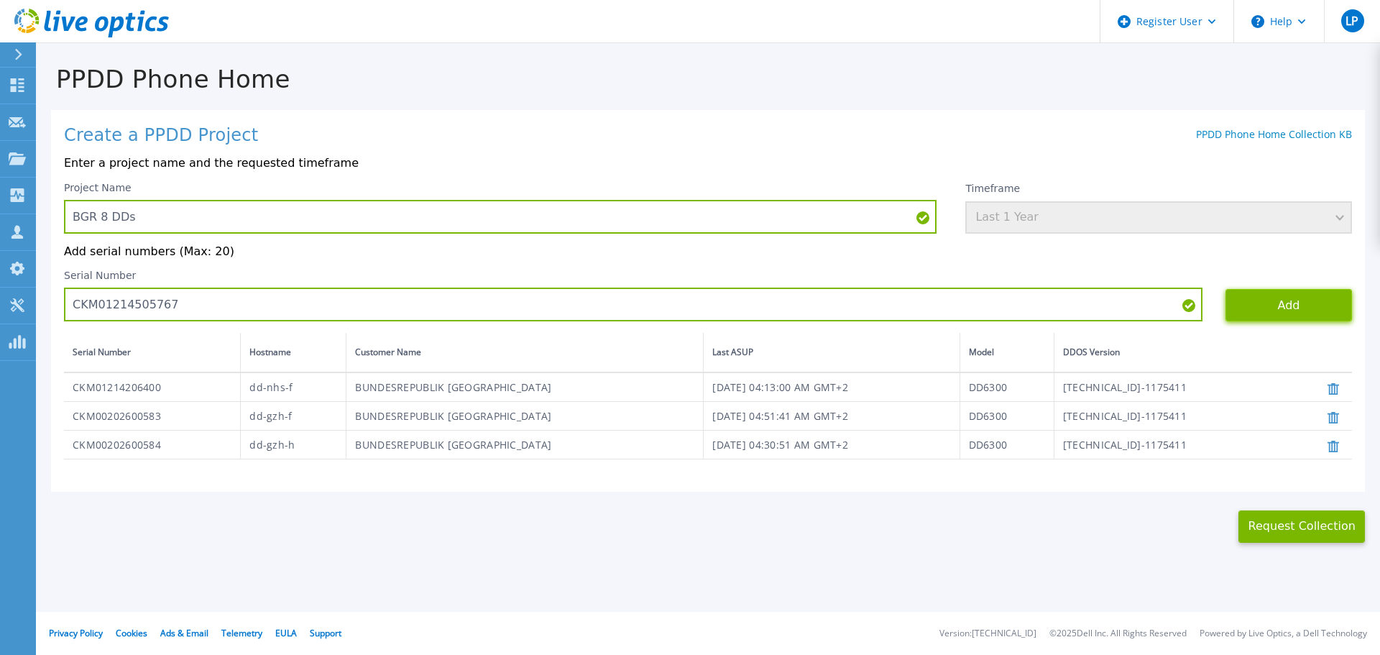
click at [1272, 307] on button "Add" at bounding box center [1288, 305] width 126 height 32
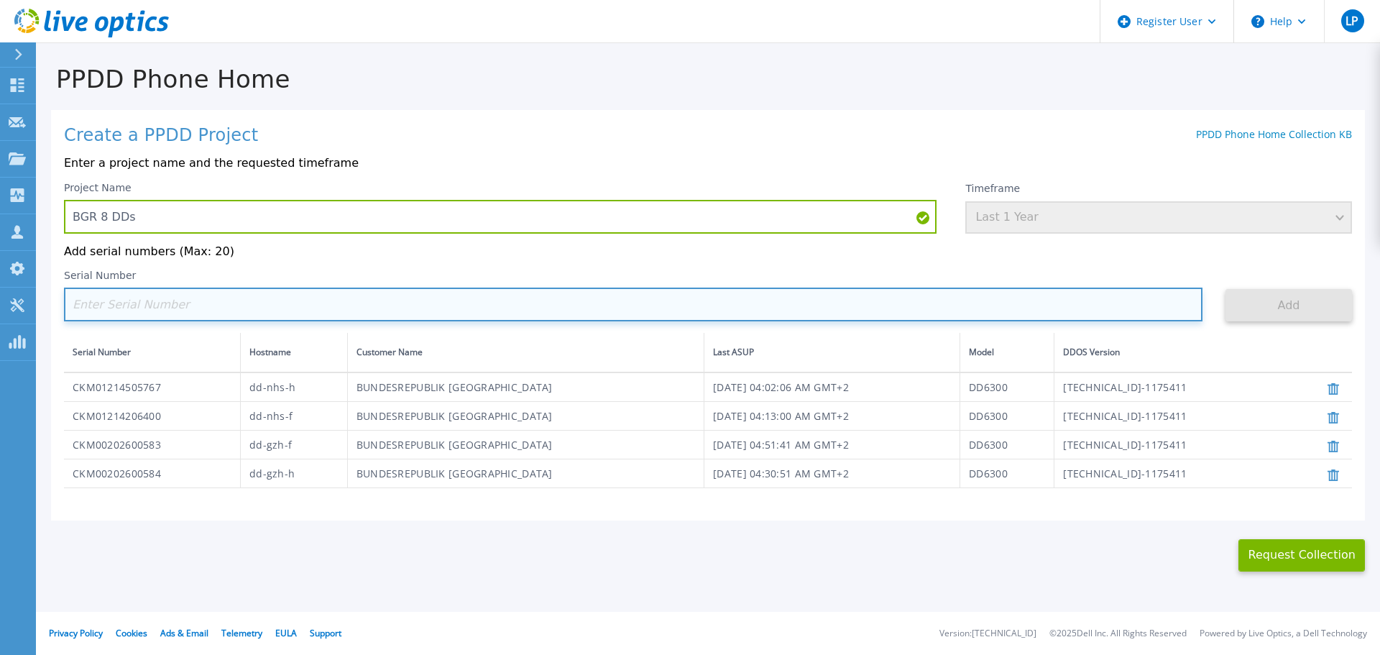
click at [721, 301] on input at bounding box center [633, 304] width 1138 height 34
paste input "CKM01222806681"
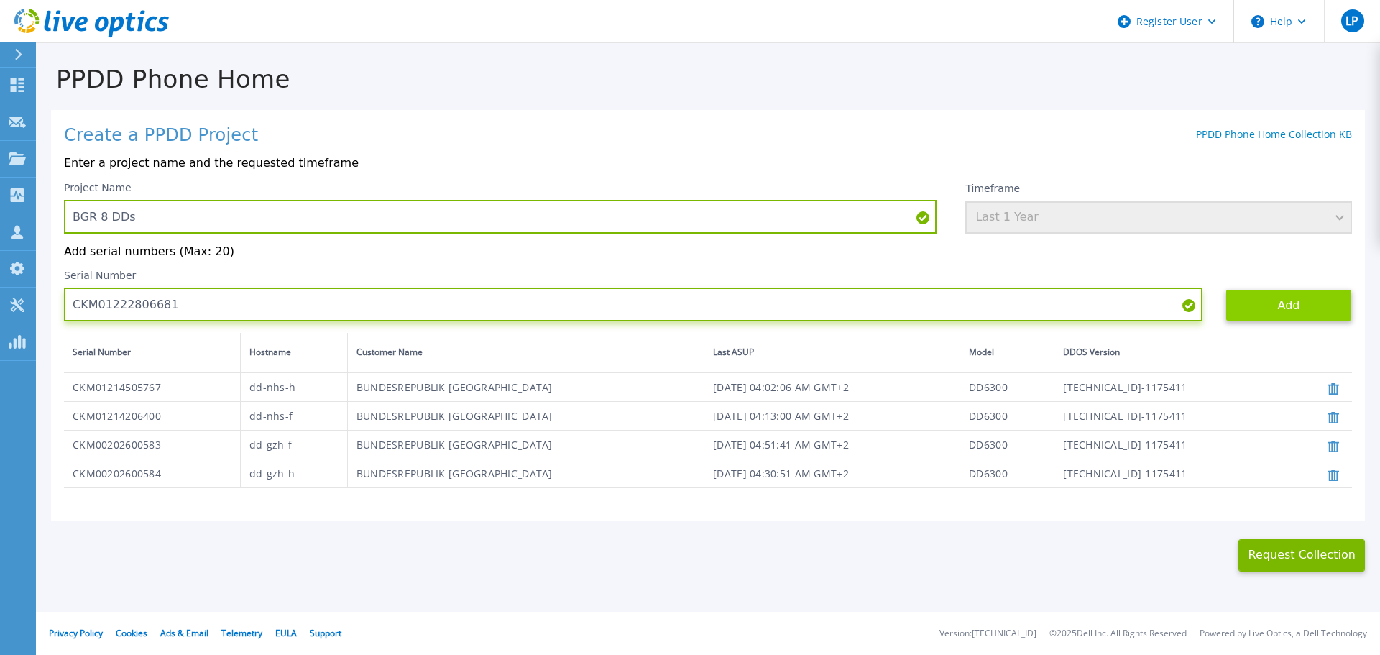
type input "CKM01222806681"
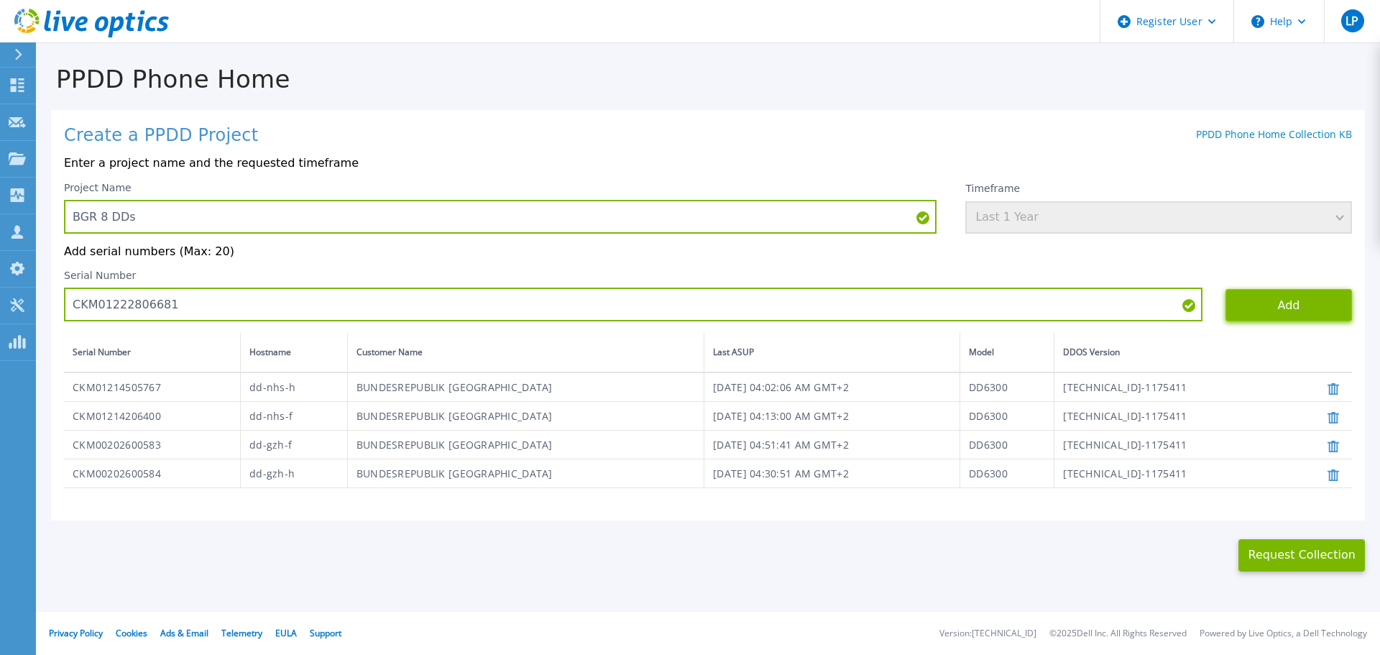
click at [1233, 313] on button "Add" at bounding box center [1288, 305] width 126 height 32
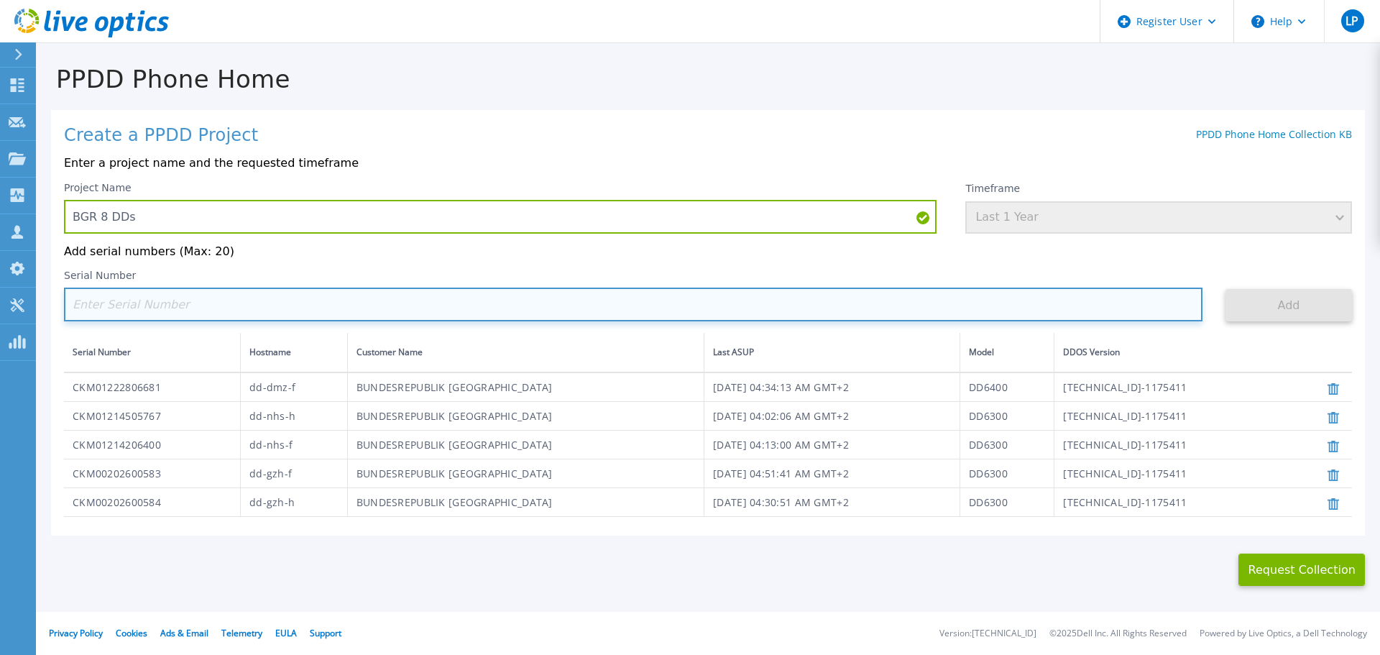
click at [992, 313] on input at bounding box center [633, 304] width 1138 height 34
paste input "CKM01222806682"
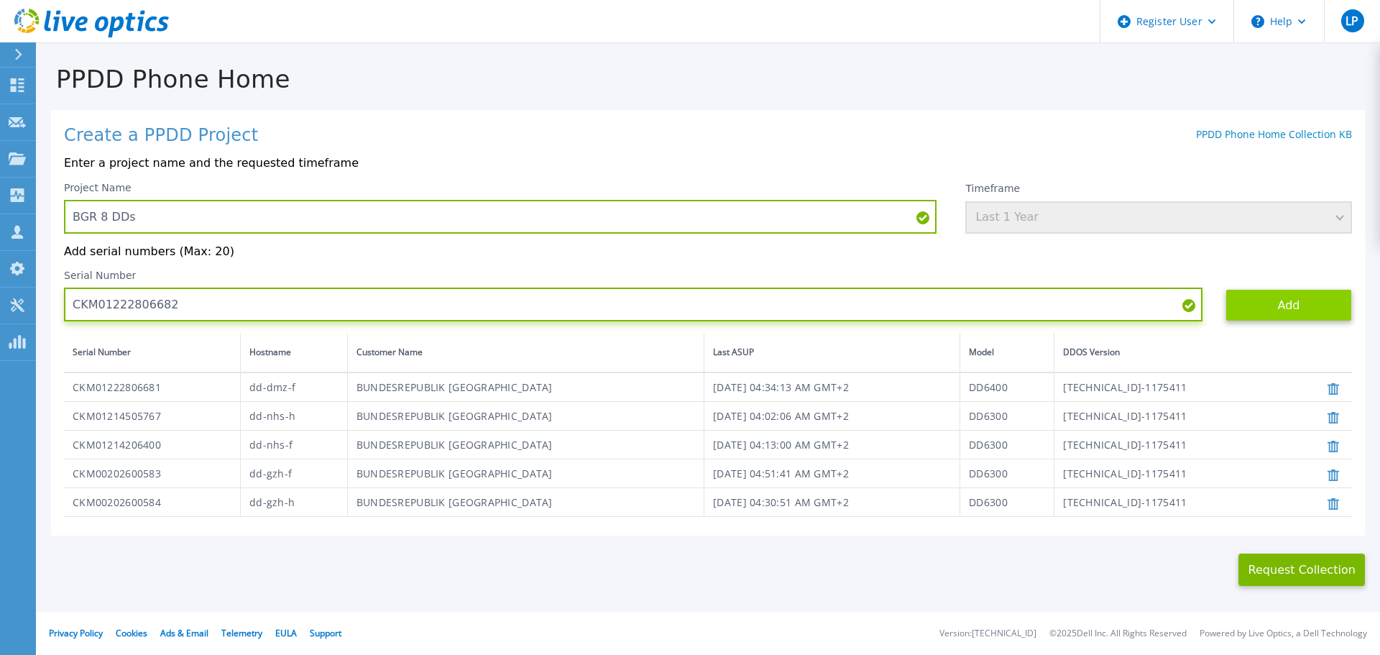
type input "CKM01222806682"
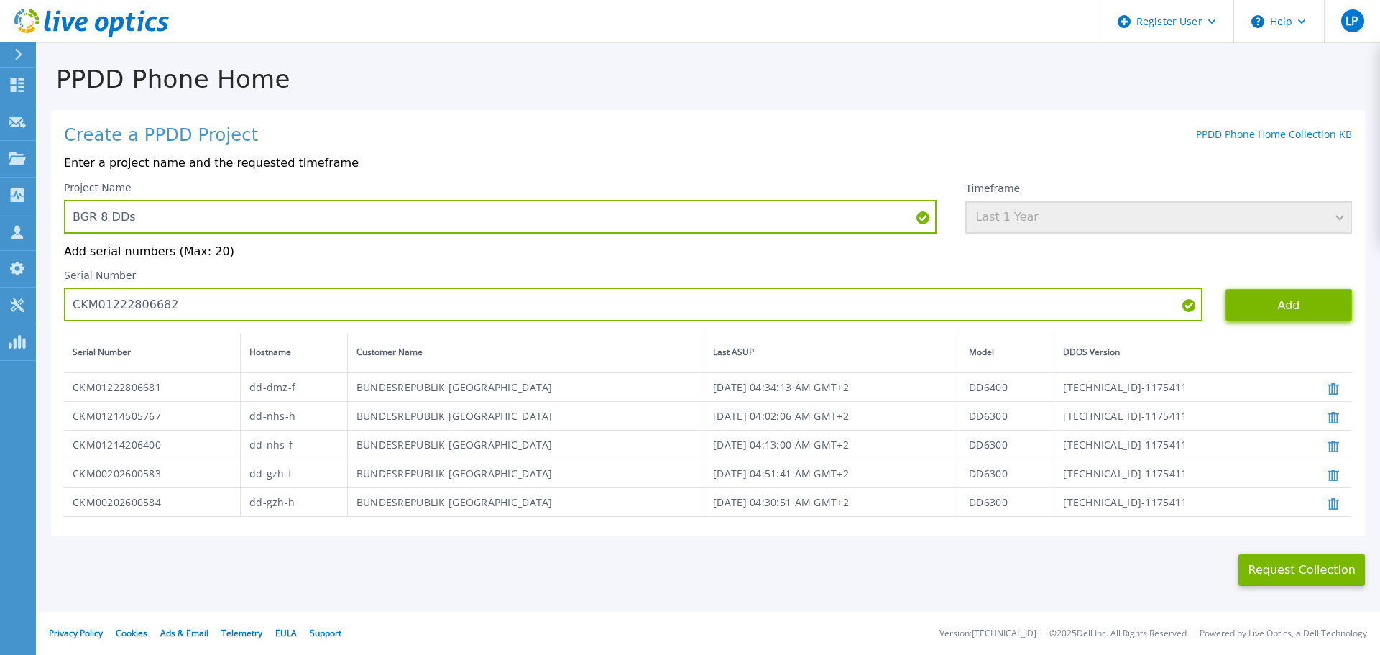
click at [1288, 307] on button "Add" at bounding box center [1288, 305] width 126 height 32
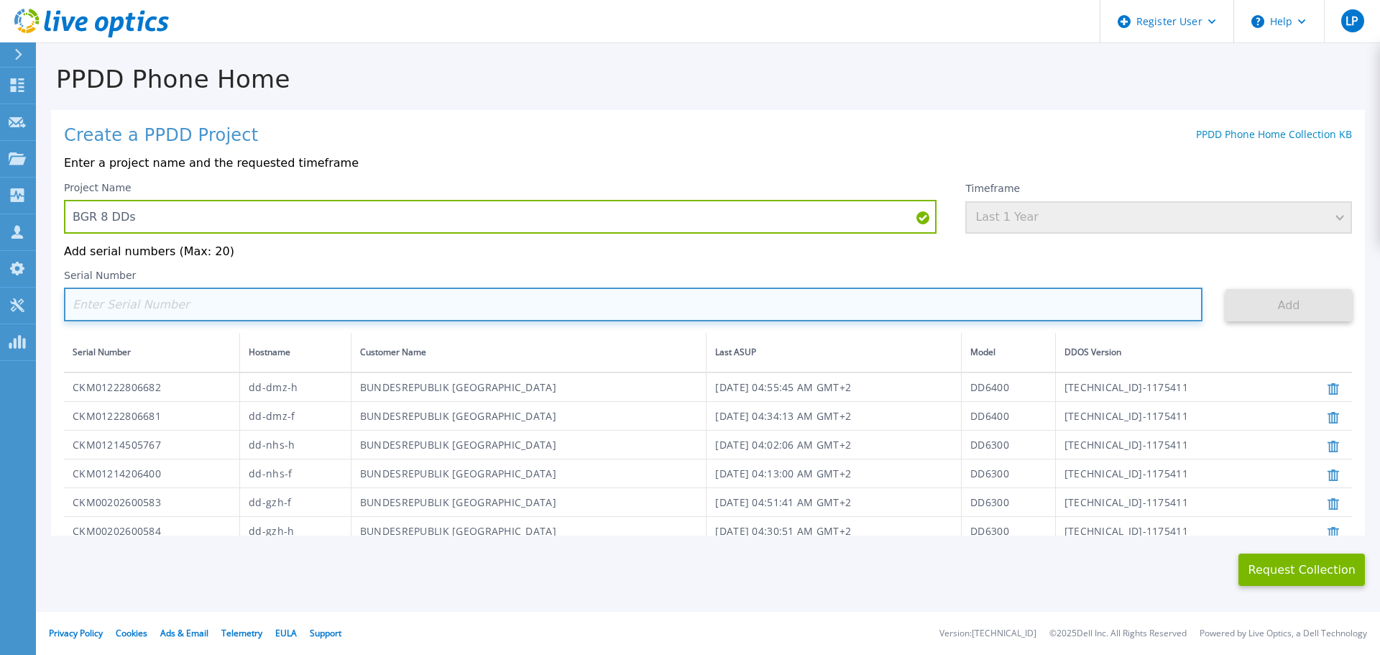
click at [332, 315] on input at bounding box center [633, 304] width 1138 height 34
paste input "CRK00232205889"
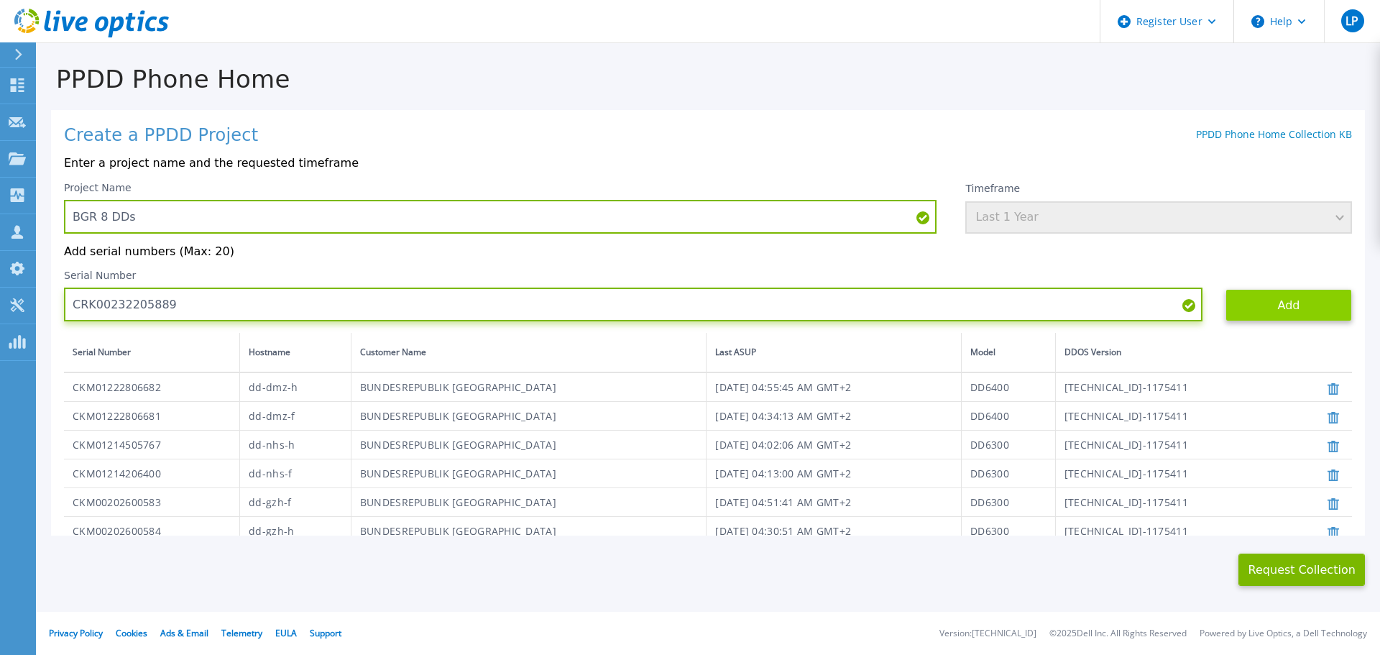
type input "CRK00232205889"
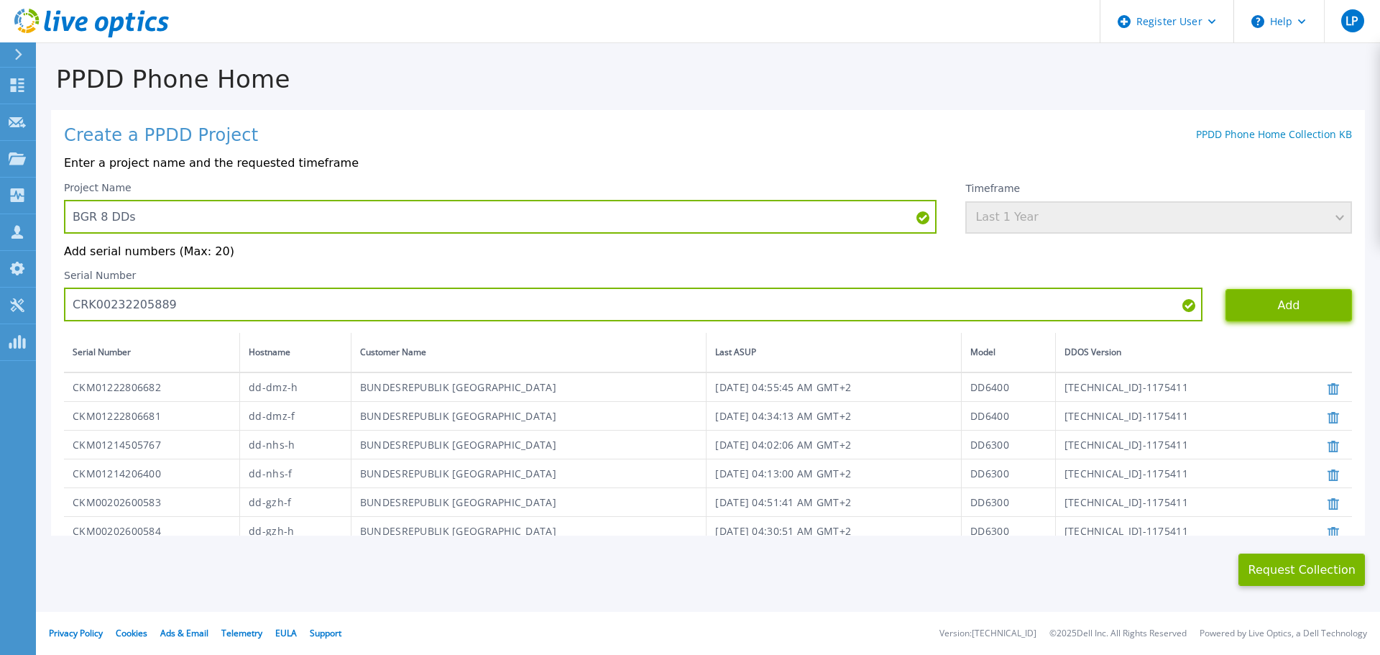
click at [1225, 306] on button "Add" at bounding box center [1288, 305] width 126 height 32
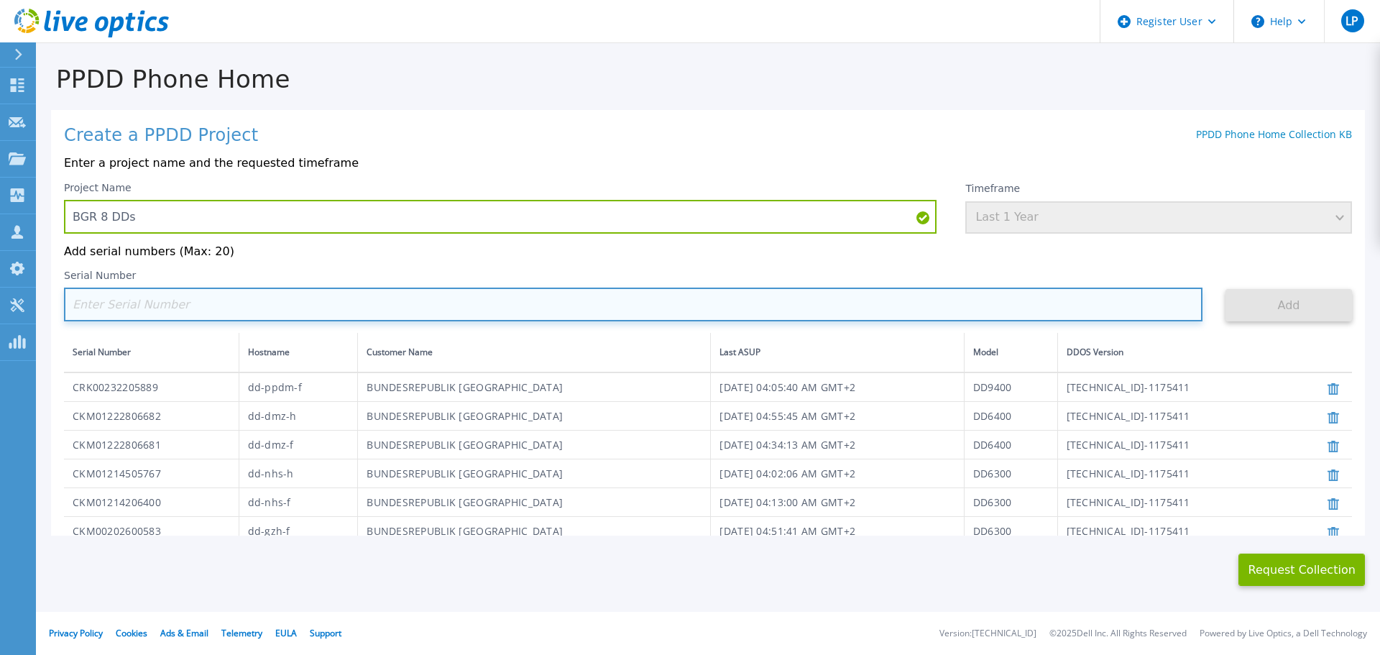
click at [362, 310] on input at bounding box center [633, 304] width 1138 height 34
paste input "CRK00232205891"
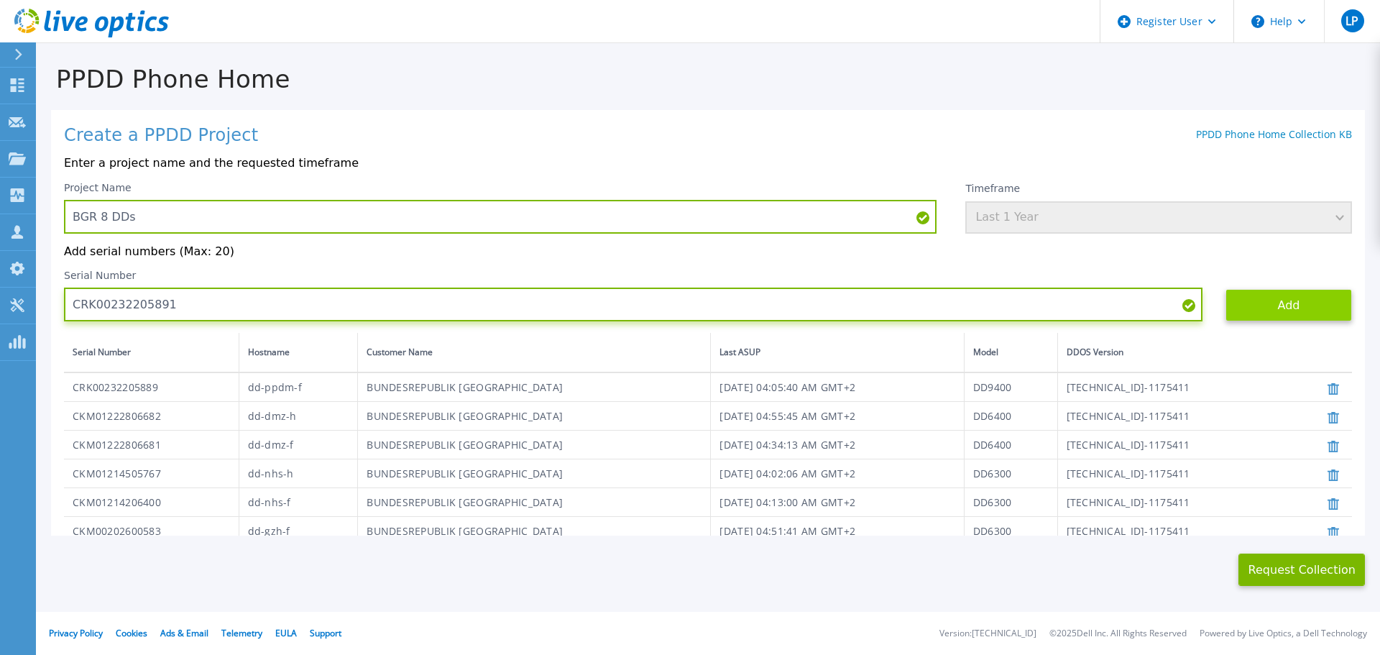
type input "CRK00232205891"
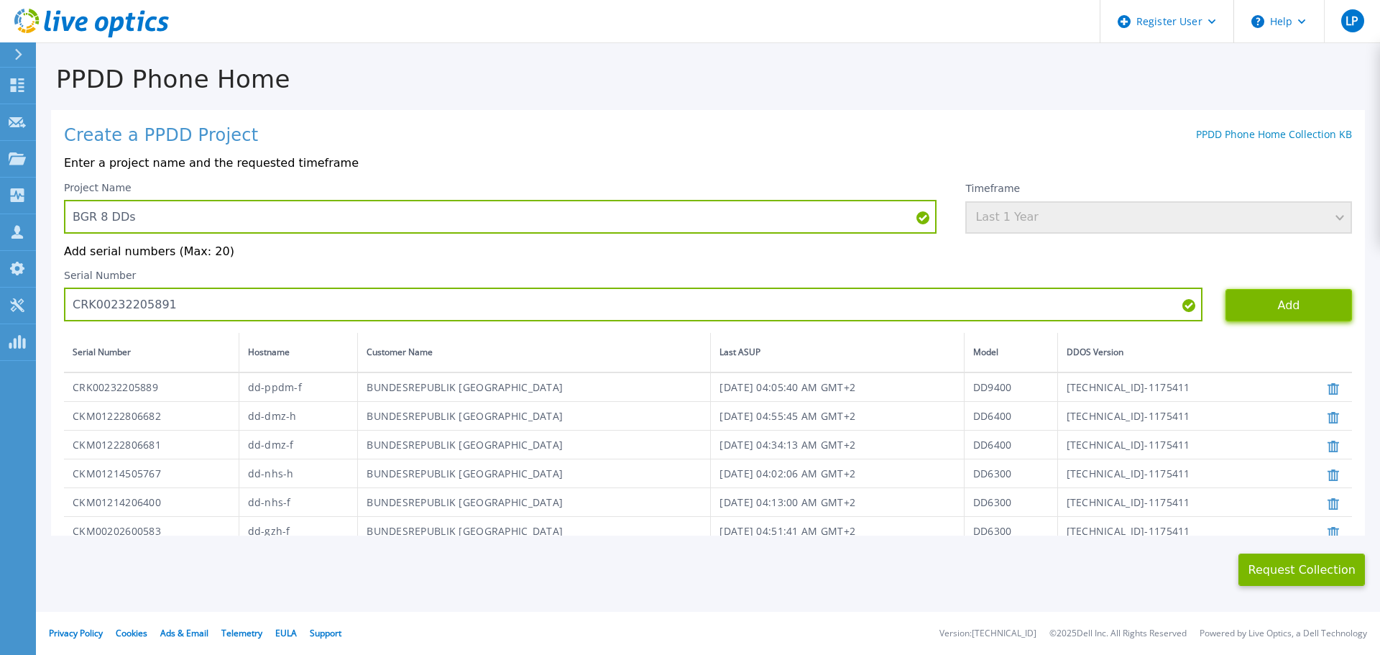
drag, startPoint x: 1226, startPoint y: 307, endPoint x: 1219, endPoint y: 335, distance: 28.8
click at [1226, 306] on button "Add" at bounding box center [1288, 305] width 126 height 32
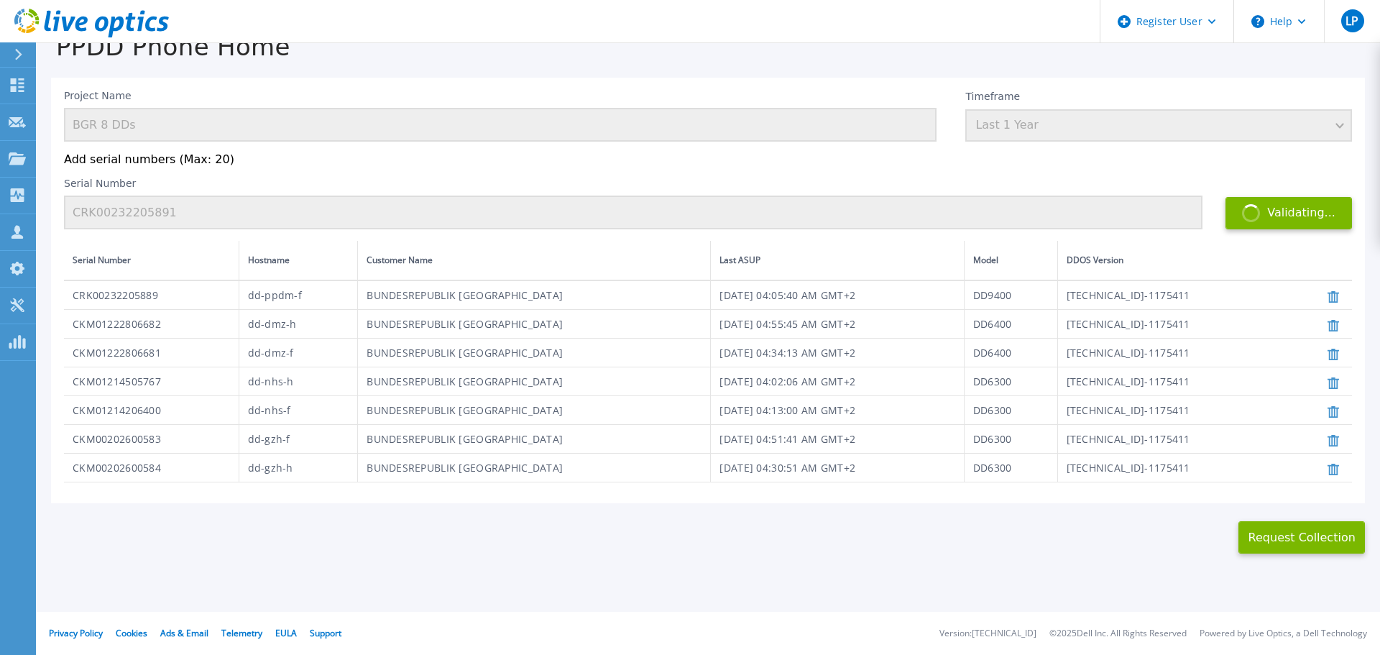
scroll to position [65, 0]
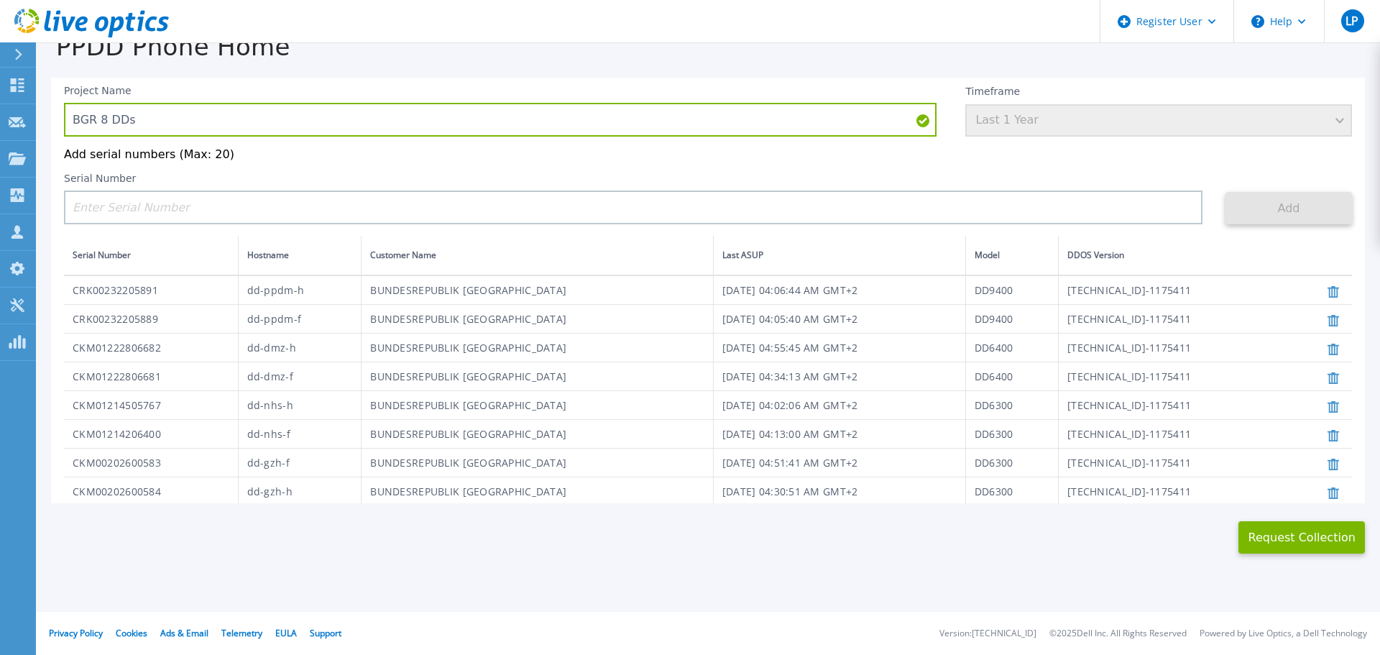
click at [675, 550] on div "This might take a few minutes please wait... Request Collection" at bounding box center [708, 528] width 1344 height 51
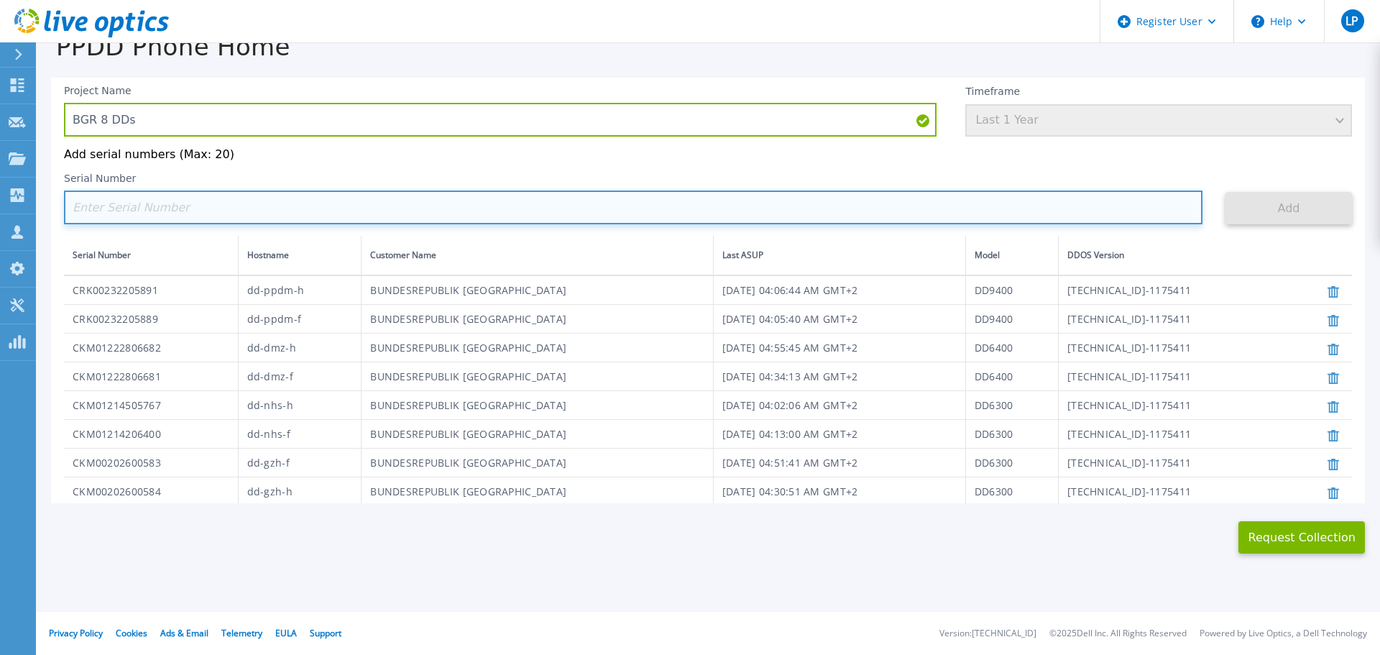
click at [425, 208] on input at bounding box center [633, 207] width 1138 height 34
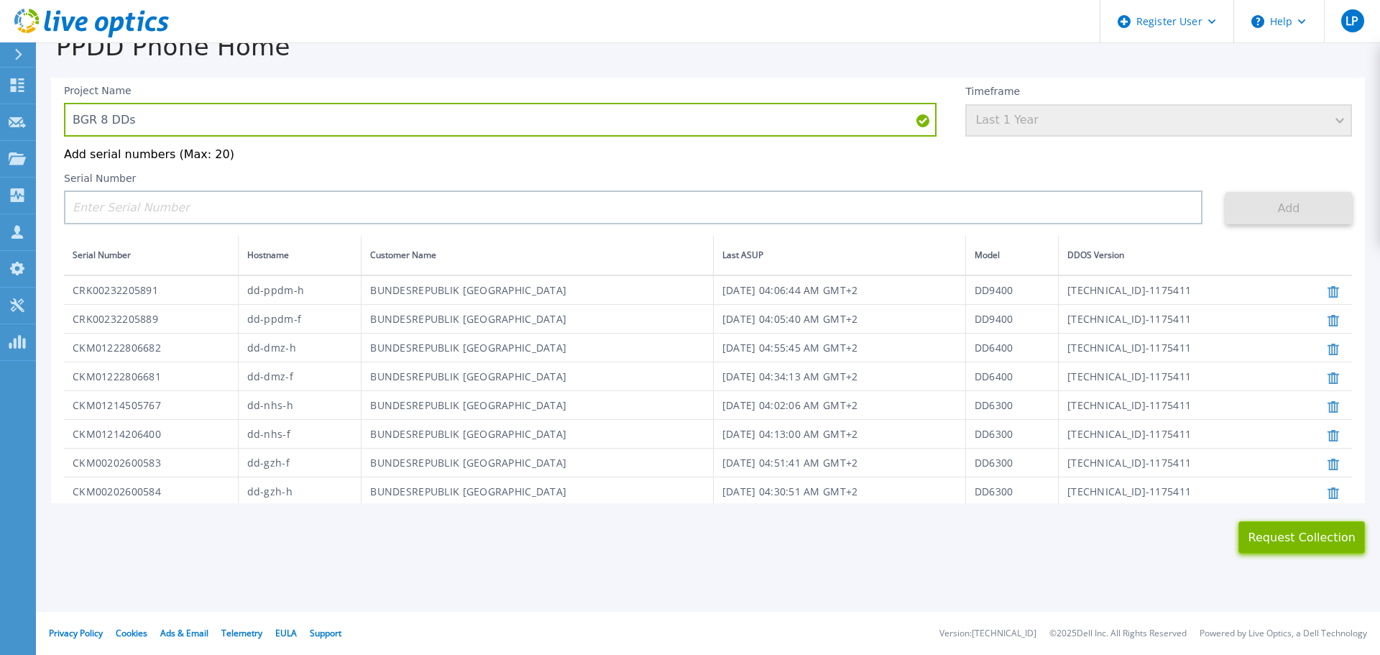
click at [1261, 537] on button "Request Collection" at bounding box center [1301, 537] width 126 height 32
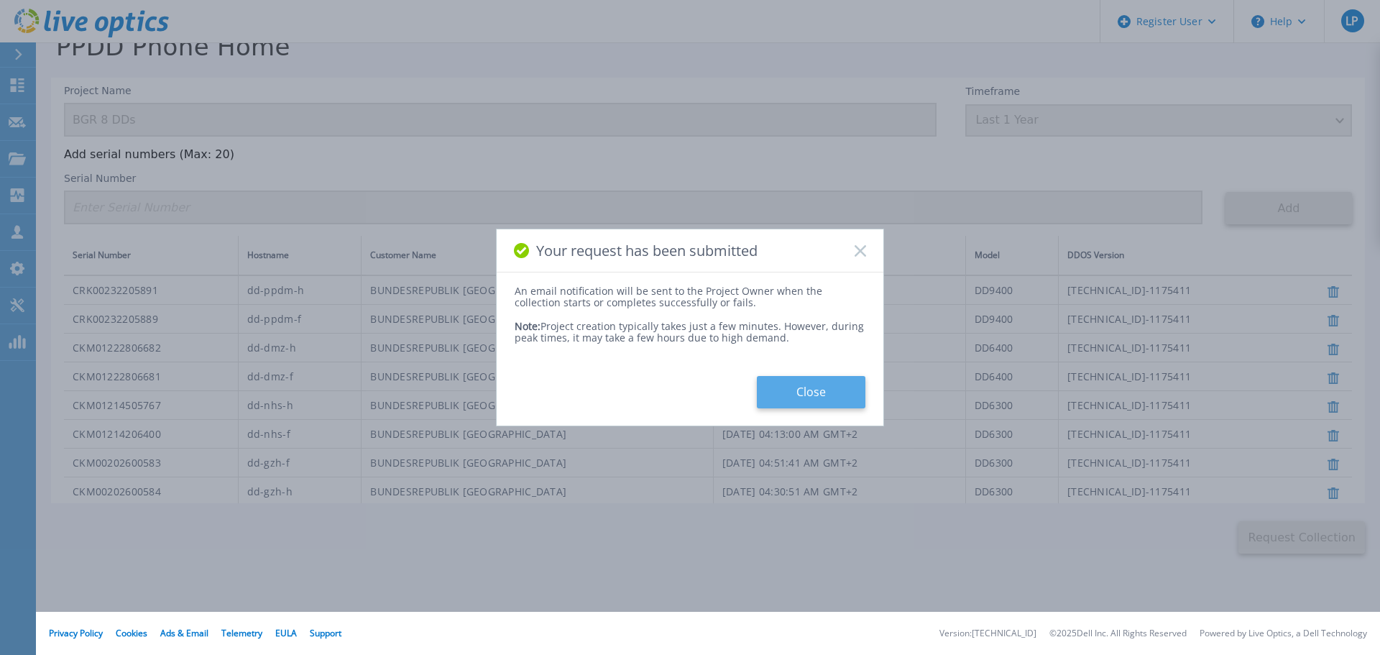
click at [764, 397] on button "Close" at bounding box center [811, 392] width 108 height 32
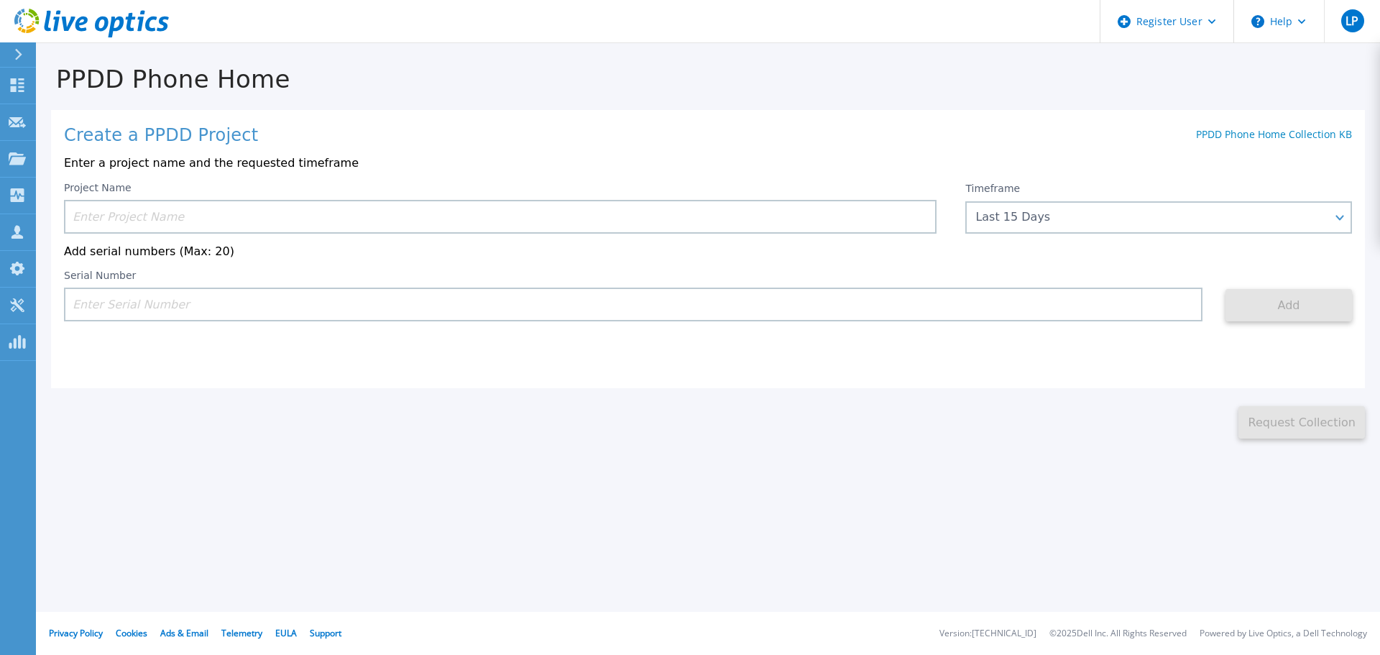
scroll to position [0, 0]
